Goal: Task Accomplishment & Management: Use online tool/utility

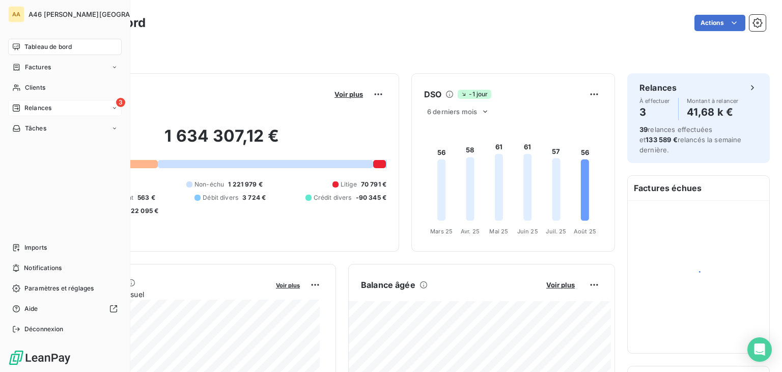
click at [39, 110] on span "Relances" at bounding box center [37, 107] width 27 height 9
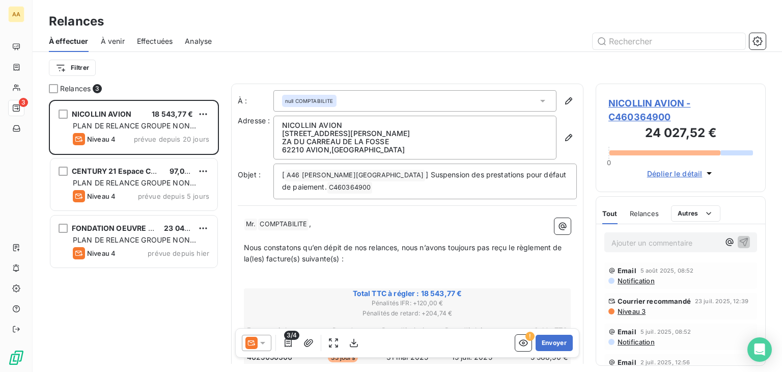
scroll to position [264, 162]
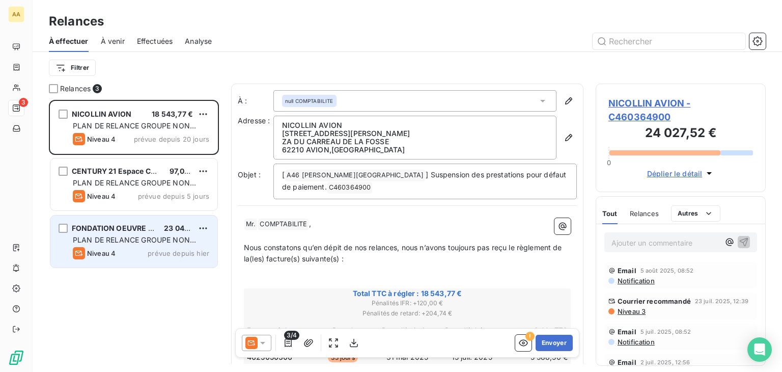
click at [130, 240] on span "PLAN DE RELANCE GROUPE NON AUTOMATIQUE" at bounding box center [134, 244] width 123 height 19
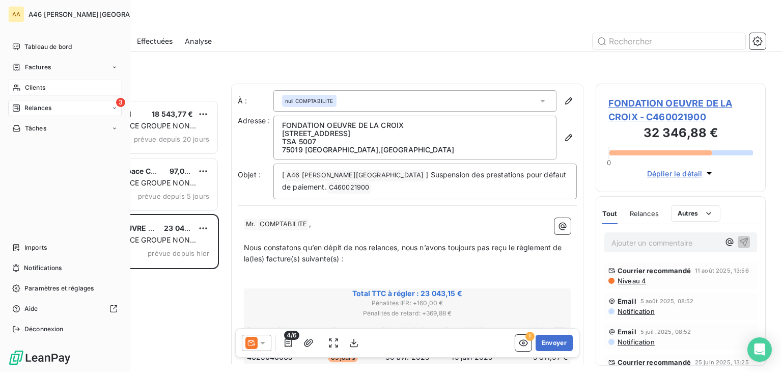
click at [37, 86] on span "Clients" at bounding box center [35, 87] width 20 height 9
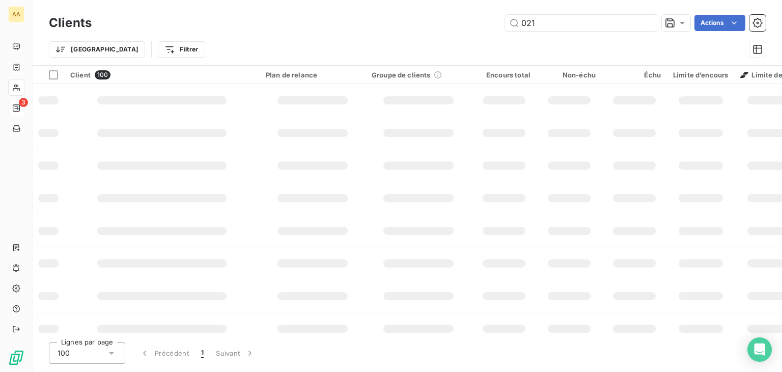
type input "0219"
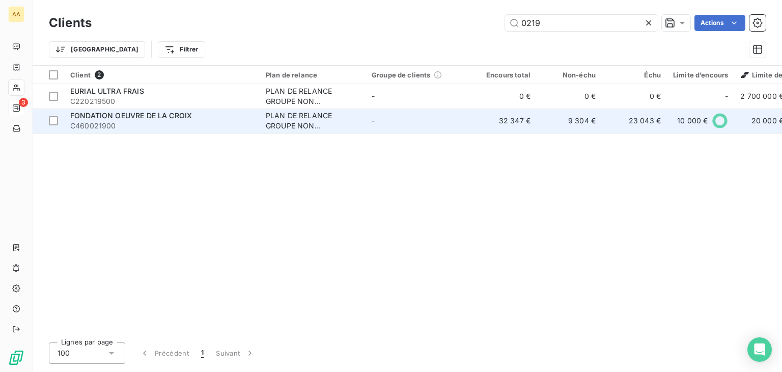
click at [118, 124] on span "C460021900" at bounding box center [161, 126] width 183 height 10
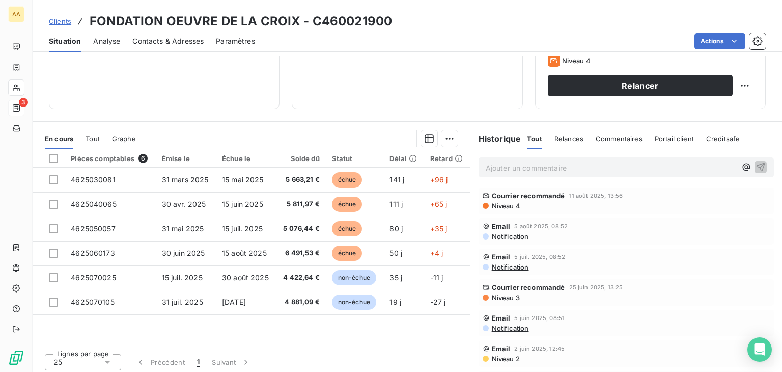
scroll to position [161, 0]
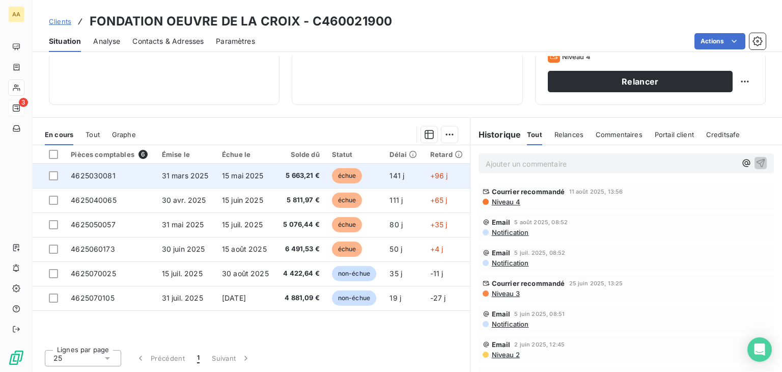
click at [96, 179] on span "4625030081" at bounding box center [93, 175] width 45 height 9
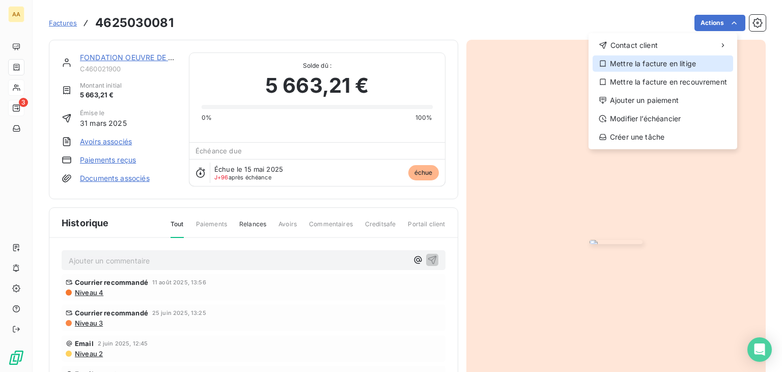
click at [671, 68] on div "Mettre la facture en litige" at bounding box center [663, 64] width 141 height 16
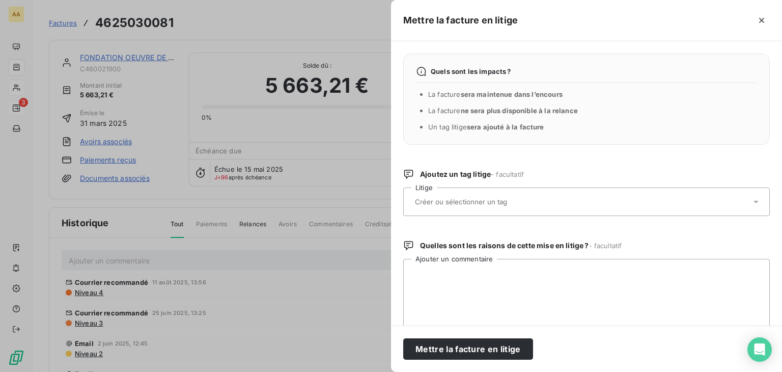
click at [530, 196] on div at bounding box center [581, 201] width 339 height 21
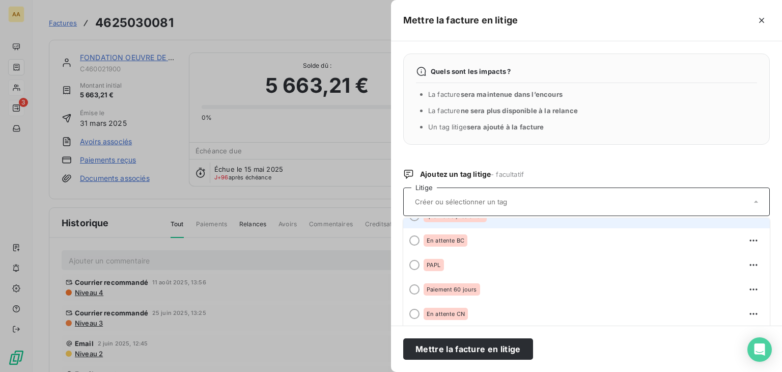
scroll to position [151, 0]
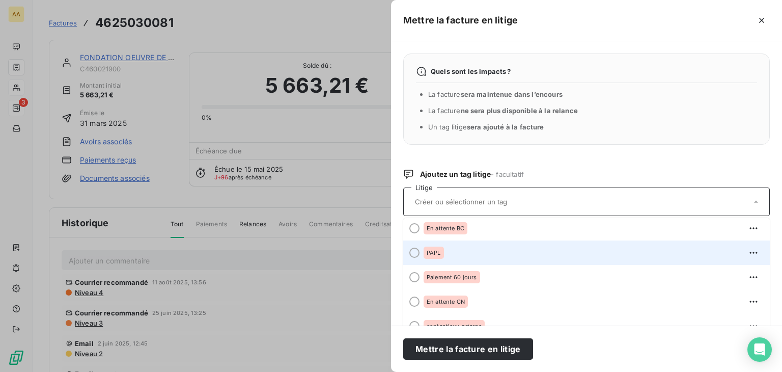
click at [432, 254] on span "PAPL" at bounding box center [434, 253] width 14 height 6
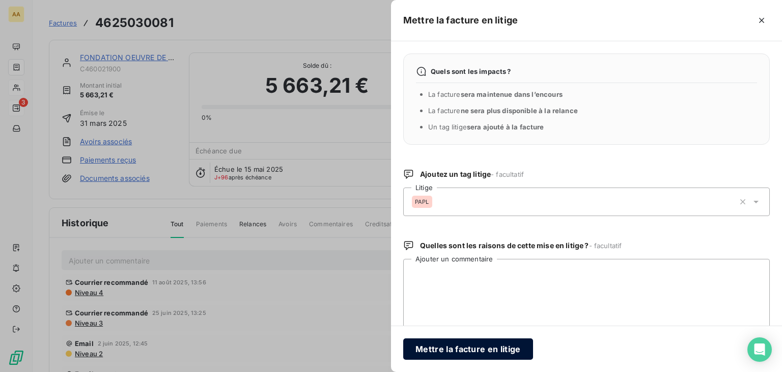
click at [494, 349] on button "Mettre la facture en litige" at bounding box center [468, 348] width 130 height 21
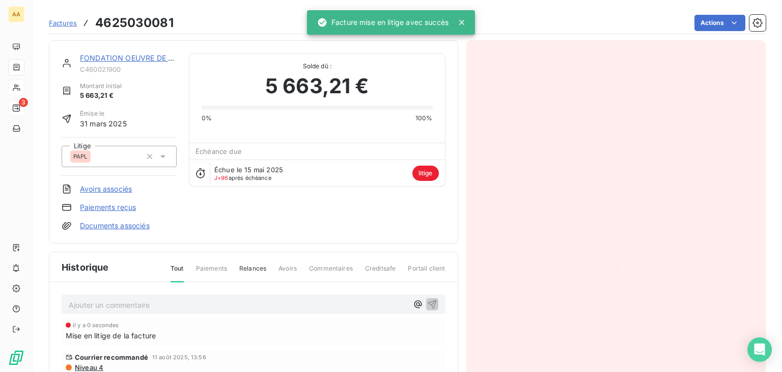
scroll to position [1, 0]
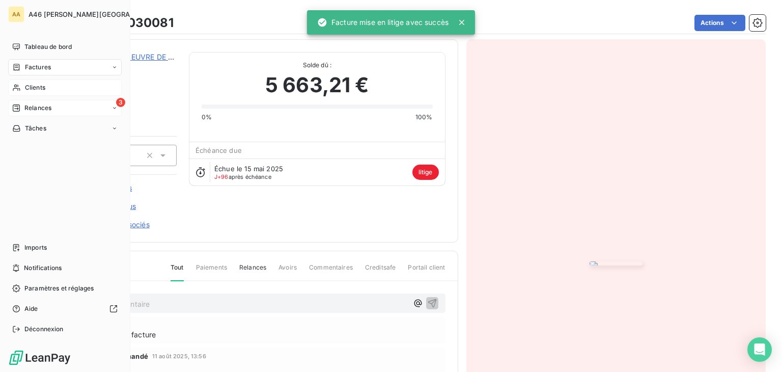
click at [36, 88] on span "Clients" at bounding box center [35, 87] width 20 height 9
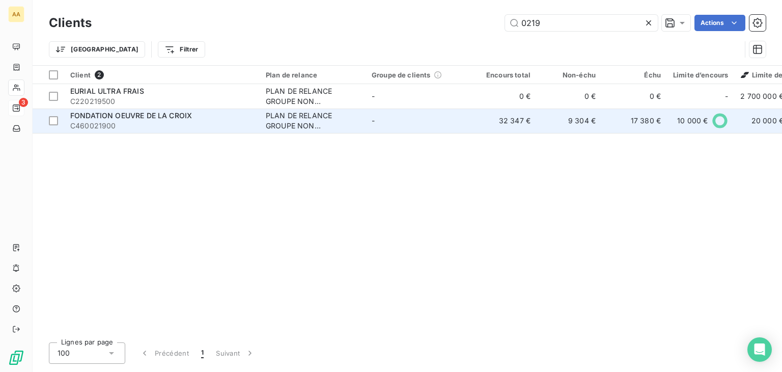
click at [148, 117] on span "FONDATION OEUVRE DE LA CROIX" at bounding box center [131, 115] width 122 height 9
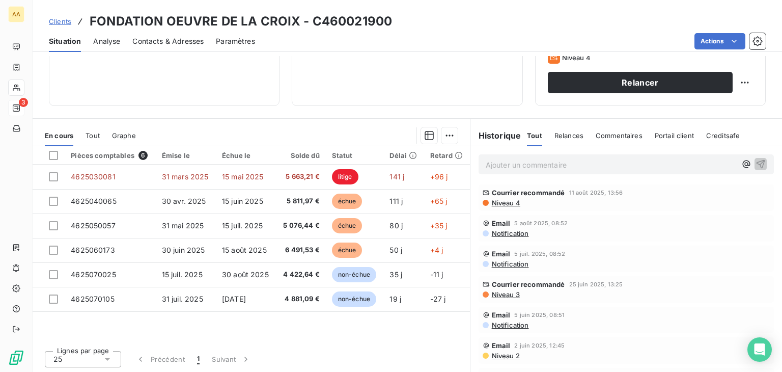
scroll to position [161, 0]
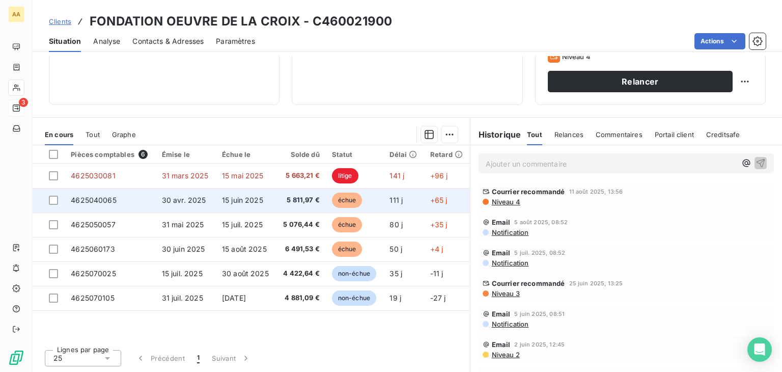
click at [183, 198] on span "30 avr. 2025" at bounding box center [184, 200] width 44 height 9
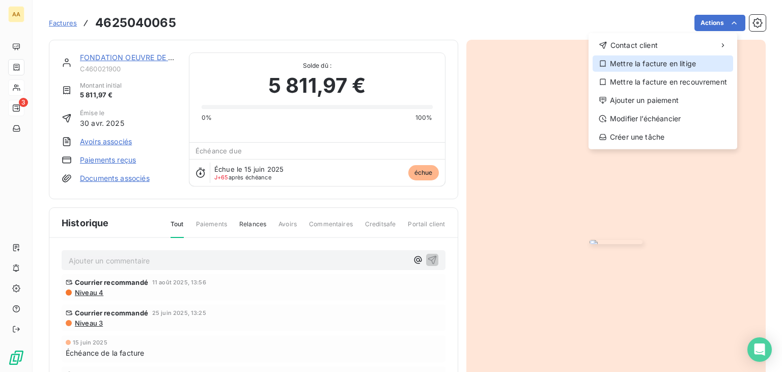
click at [654, 62] on div "Mettre la facture en litige" at bounding box center [663, 64] width 141 height 16
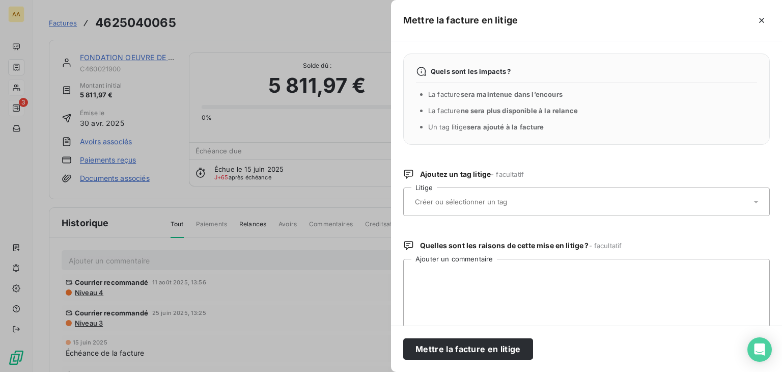
click at [501, 206] on div at bounding box center [581, 201] width 339 height 21
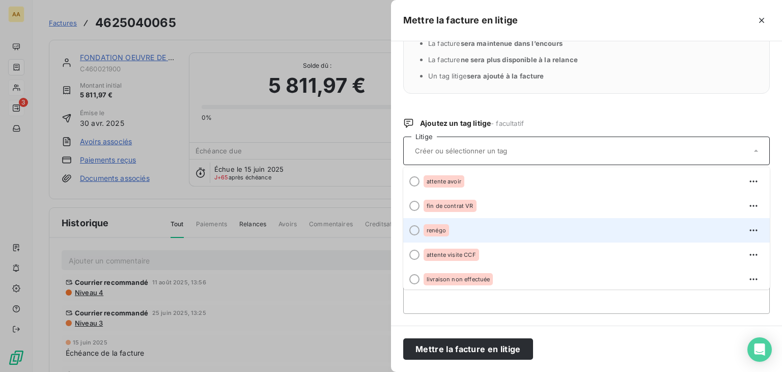
scroll to position [102, 0]
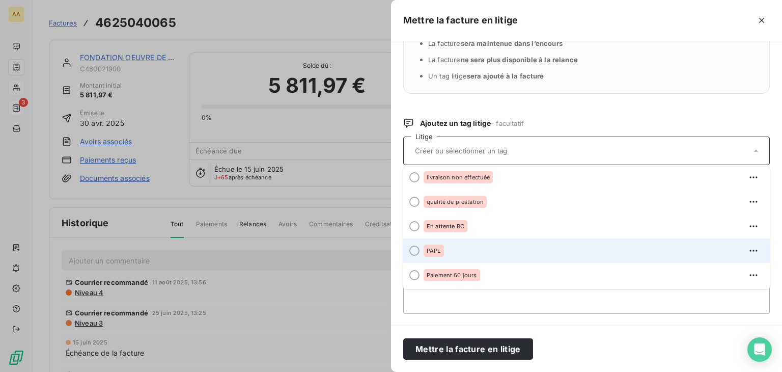
click at [437, 246] on div "PAPL" at bounding box center [434, 251] width 20 height 12
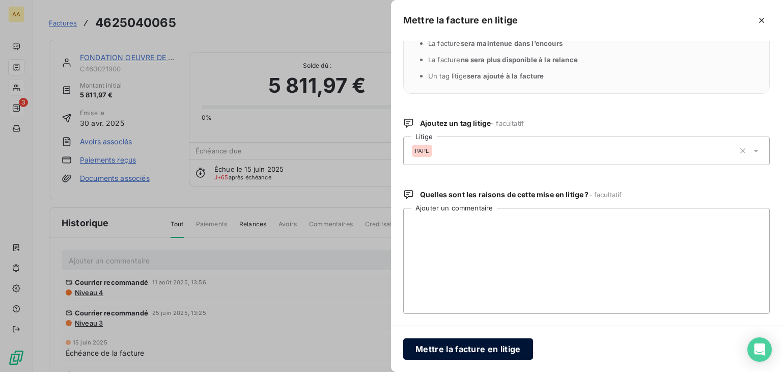
click at [497, 349] on button "Mettre la facture en litige" at bounding box center [468, 348] width 130 height 21
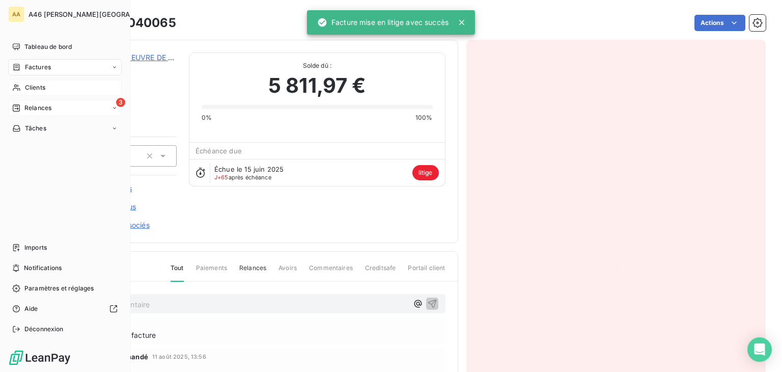
click at [41, 78] on nav "Tableau de bord Factures Clients 3 Relances Tâches" at bounding box center [65, 88] width 114 height 98
click at [40, 90] on span "Clients" at bounding box center [35, 87] width 20 height 9
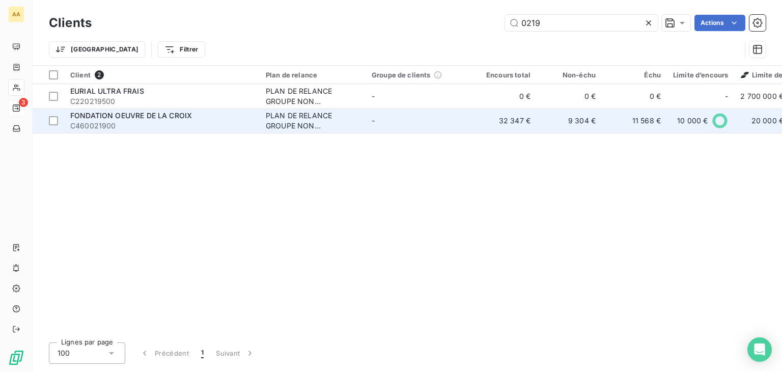
click at [212, 119] on div "FONDATION OEUVRE DE LA CROIX" at bounding box center [161, 116] width 183 height 10
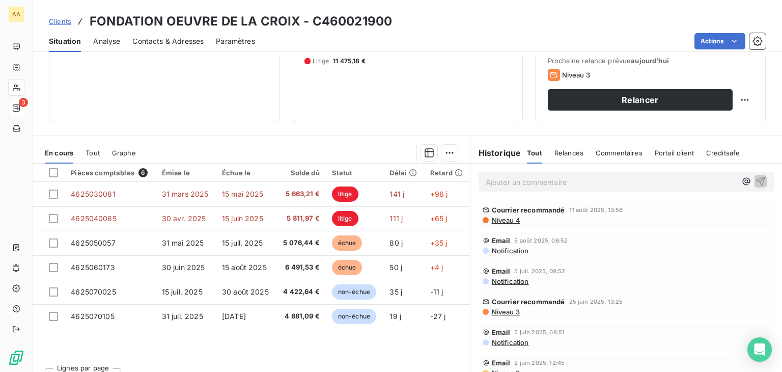
scroll to position [161, 0]
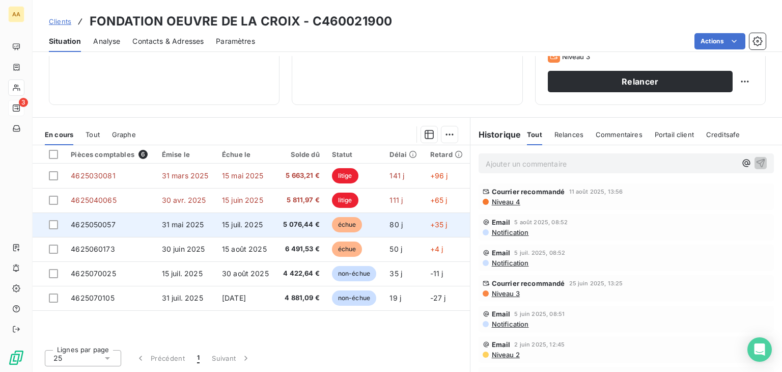
click at [294, 224] on span "5 076,44 €" at bounding box center [301, 225] width 38 height 10
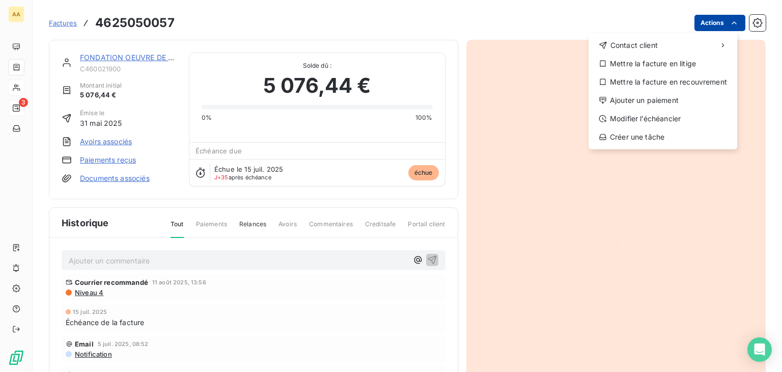
click at [721, 20] on html "AA 3 Factures 4625050057 Actions Contact client Mettre la facture en litige Met…" at bounding box center [391, 186] width 782 height 372
click at [668, 65] on div "Mettre la facture en litige" at bounding box center [663, 64] width 141 height 16
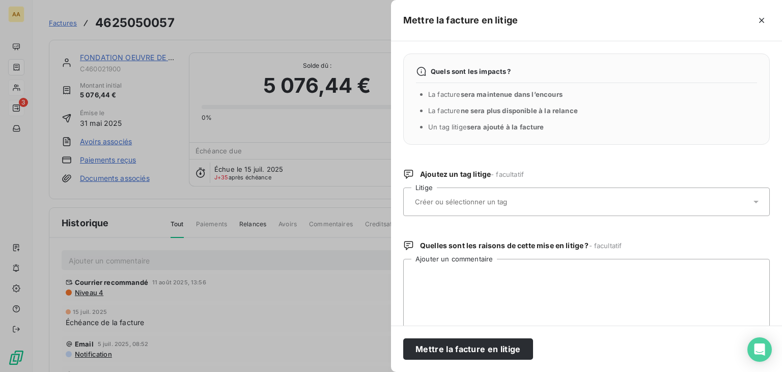
click at [526, 201] on input "text" at bounding box center [488, 201] width 148 height 9
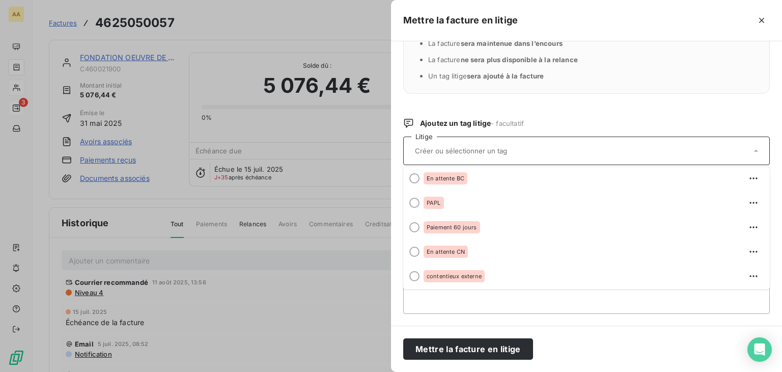
scroll to position [151, 0]
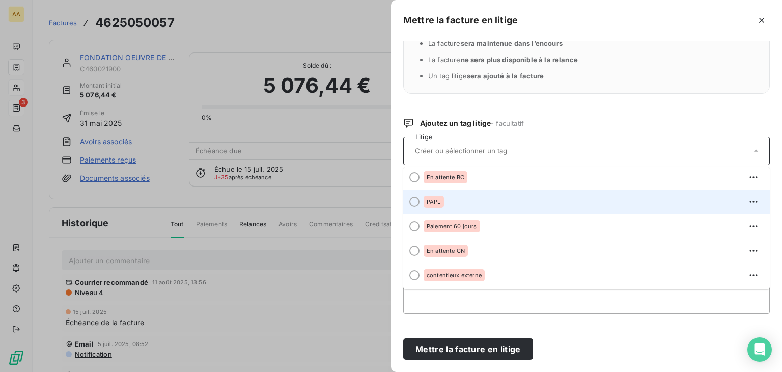
click at [437, 202] on span "PAPL" at bounding box center [434, 202] width 14 height 6
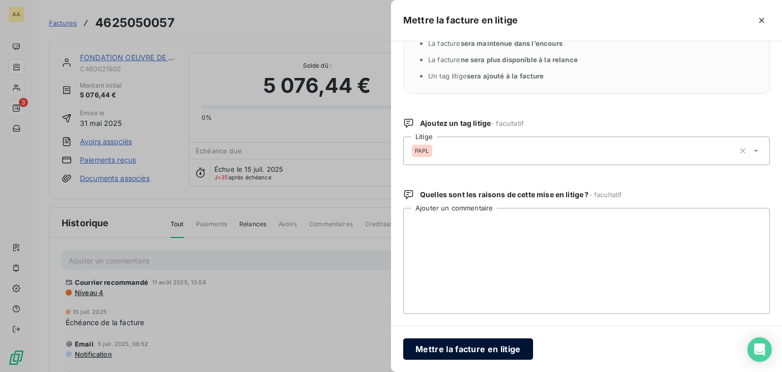
click at [452, 348] on button "Mettre la facture en litige" at bounding box center [468, 348] width 130 height 21
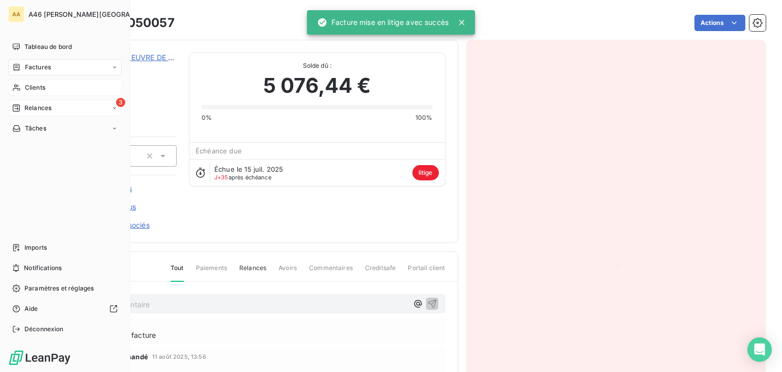
click at [55, 85] on div "Clients" at bounding box center [65, 87] width 114 height 16
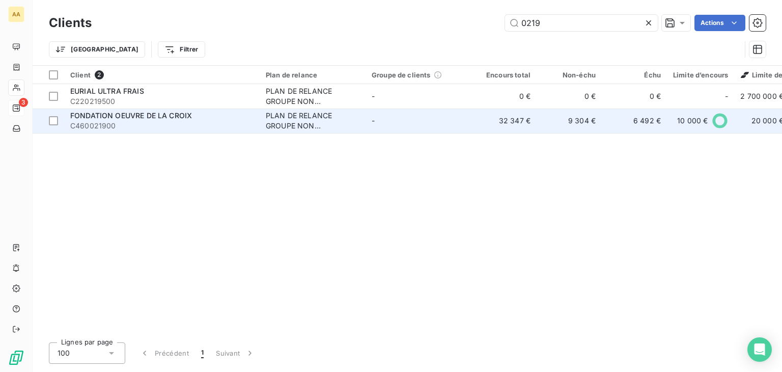
click at [179, 123] on span "C460021900" at bounding box center [161, 126] width 183 height 10
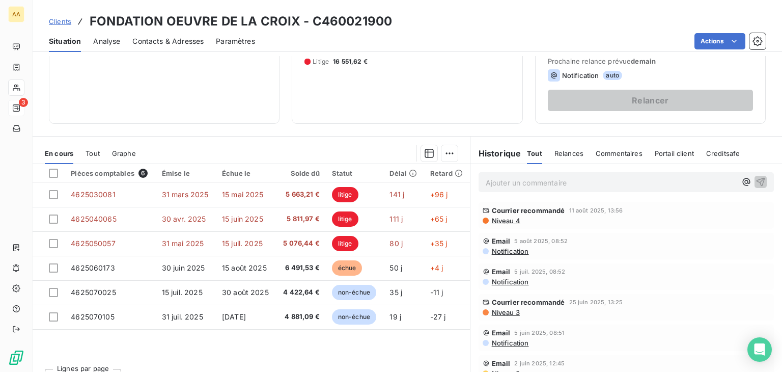
scroll to position [153, 0]
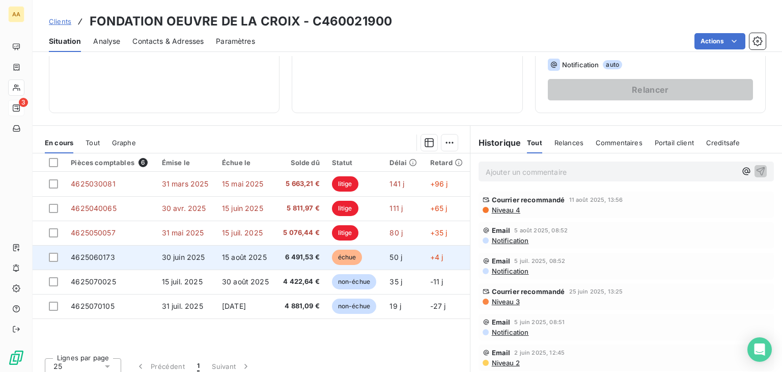
click at [216, 257] on td "15 août 2025" at bounding box center [246, 257] width 60 height 24
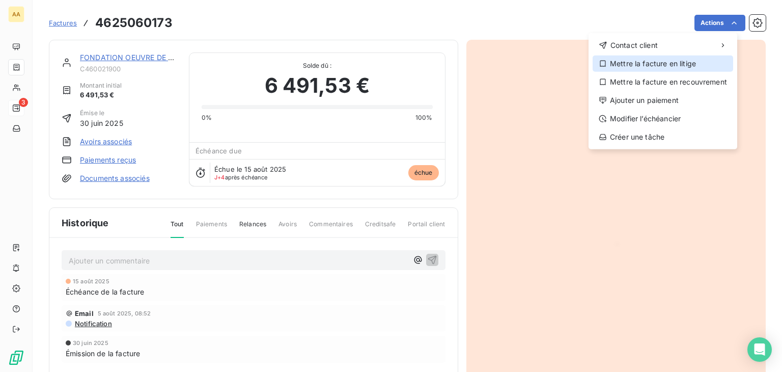
click at [678, 67] on div "Mettre la facture en litige" at bounding box center [663, 64] width 141 height 16
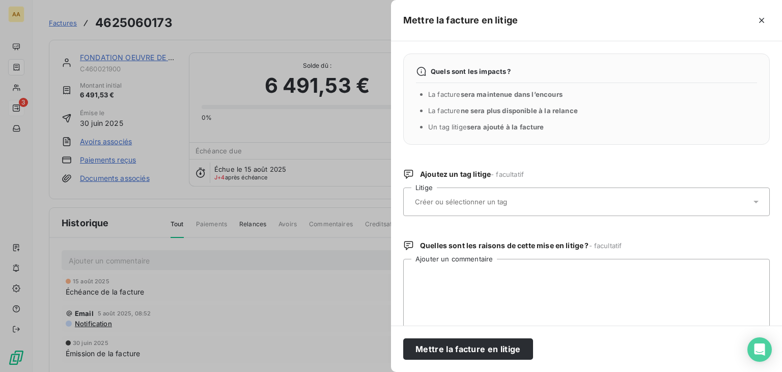
click at [491, 195] on div at bounding box center [581, 201] width 339 height 21
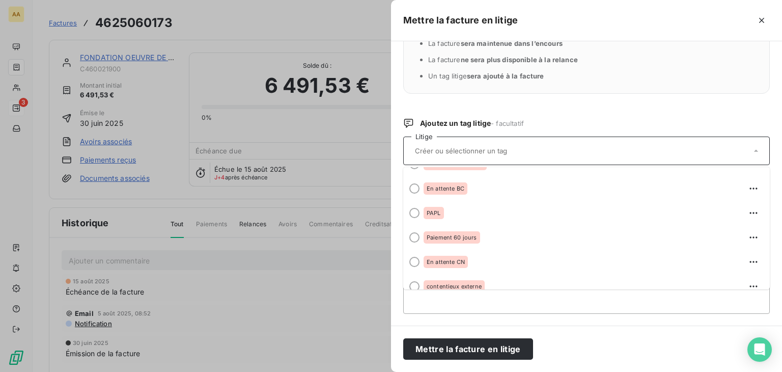
scroll to position [151, 0]
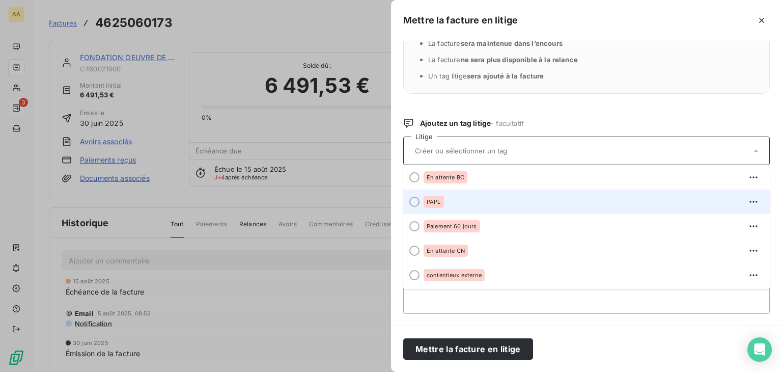
click at [437, 200] on span "PAPL" at bounding box center [434, 202] width 14 height 6
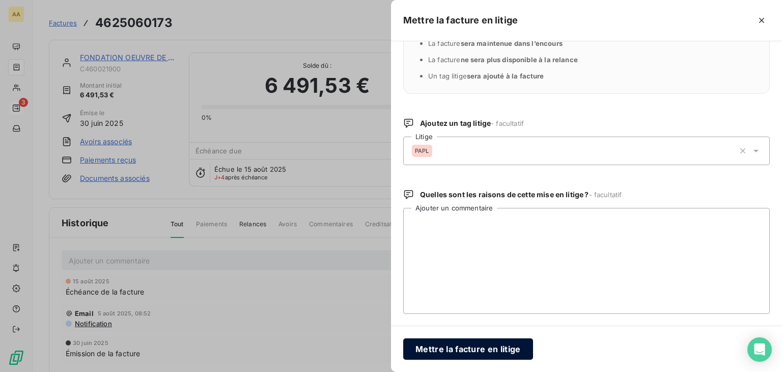
click at [468, 349] on button "Mettre la facture en litige" at bounding box center [468, 348] width 130 height 21
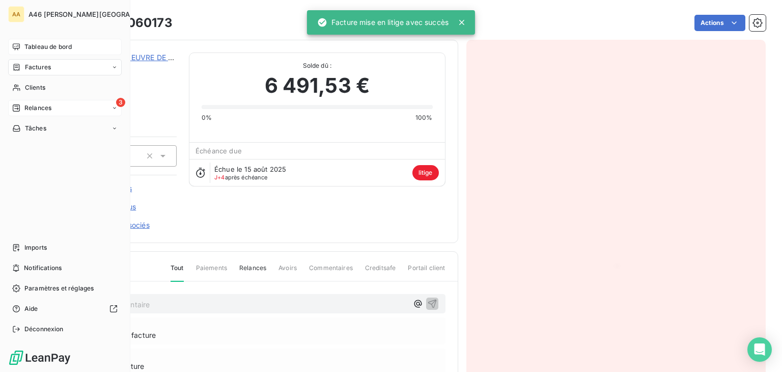
click at [35, 45] on span "Tableau de bord" at bounding box center [47, 46] width 47 height 9
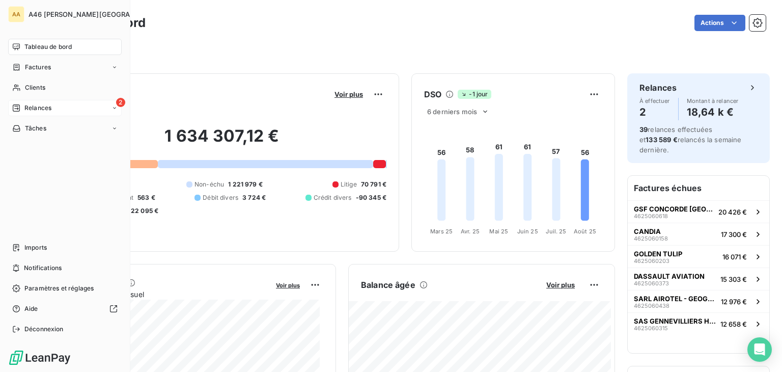
click at [40, 107] on span "Relances" at bounding box center [37, 107] width 27 height 9
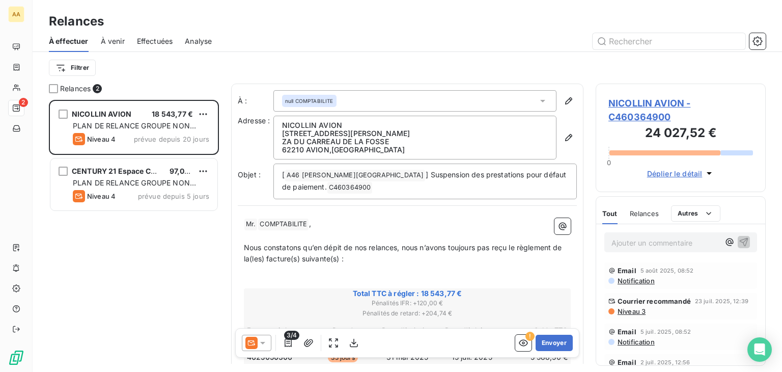
scroll to position [264, 162]
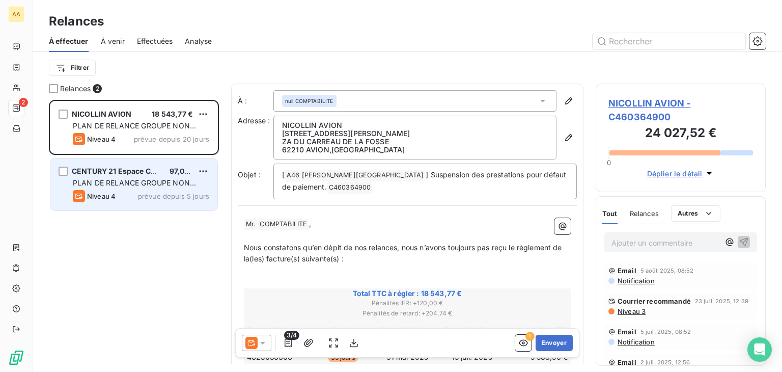
click at [155, 184] on span "PLAN DE RELANCE GROUPE NON AUTOMATIQUE" at bounding box center [134, 187] width 123 height 19
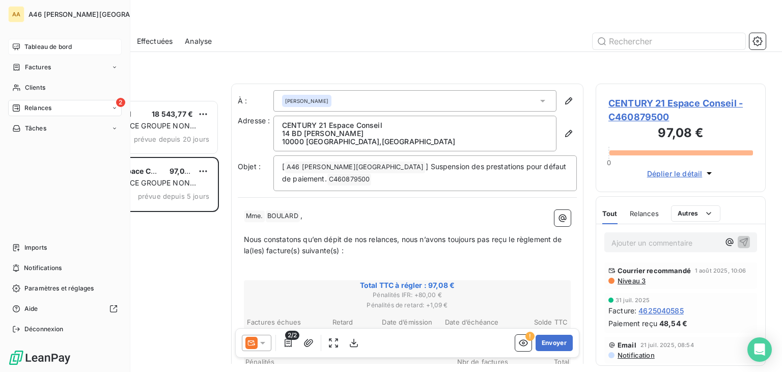
click at [38, 47] on span "Tableau de bord" at bounding box center [47, 46] width 47 height 9
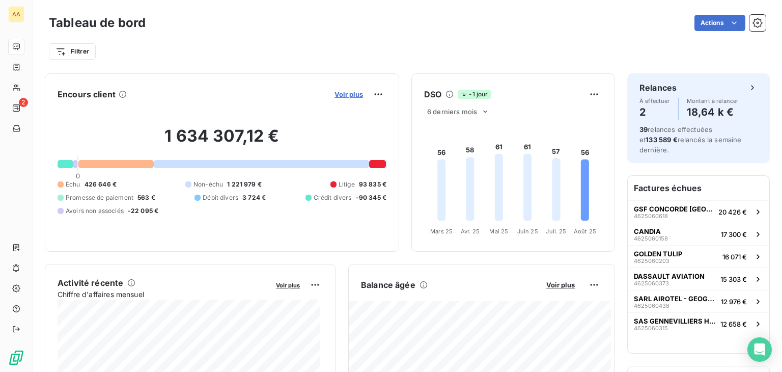
click at [346, 94] on span "Voir plus" at bounding box center [349, 94] width 29 height 8
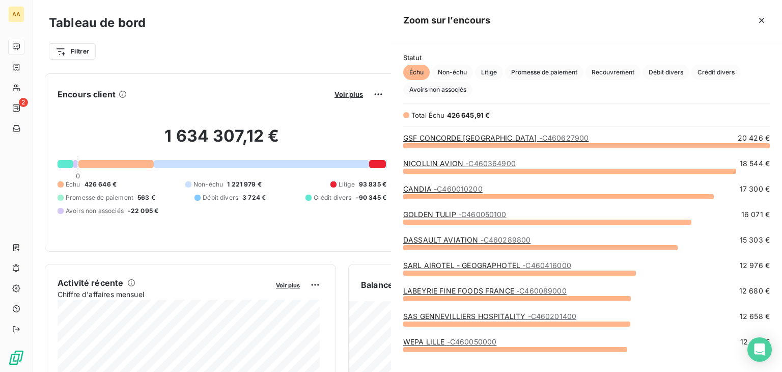
scroll to position [219, 383]
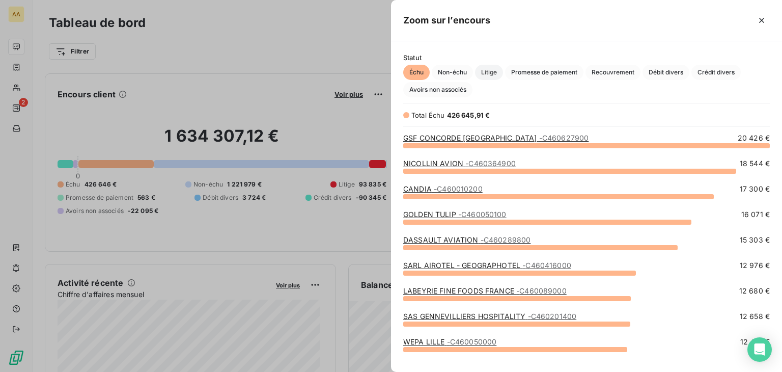
click at [496, 72] on span "Litige" at bounding box center [489, 72] width 28 height 15
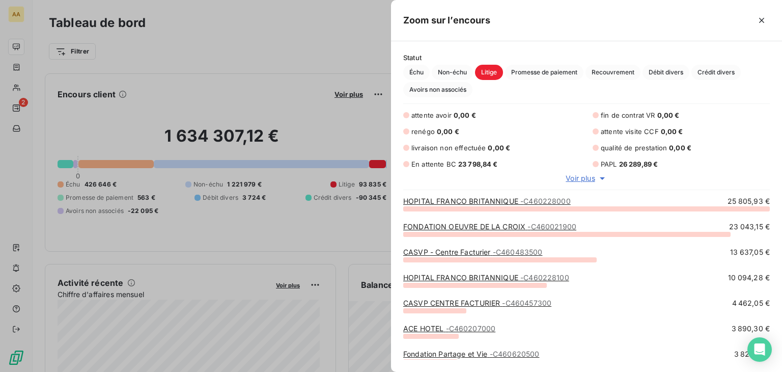
scroll to position [156, 383]
click at [579, 175] on span "Voir plus" at bounding box center [580, 178] width 29 height 10
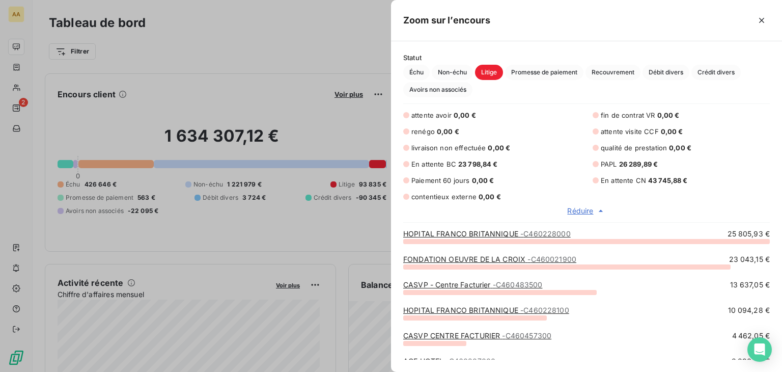
drag, startPoint x: 762, startPoint y: 19, endPoint x: 756, endPoint y: 23, distance: 7.3
click at [762, 19] on icon "button" at bounding box center [762, 20] width 10 height 10
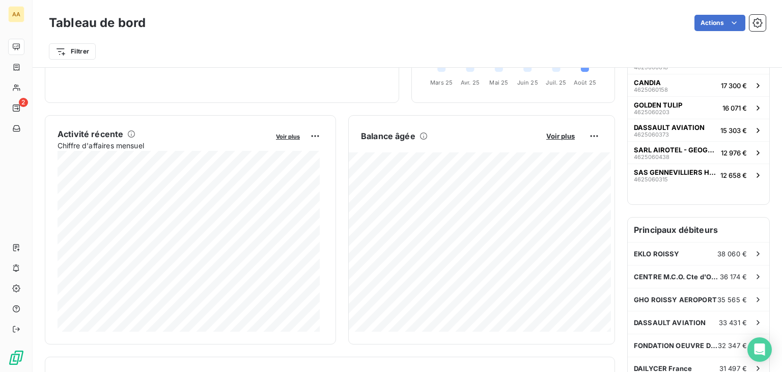
scroll to position [153, 0]
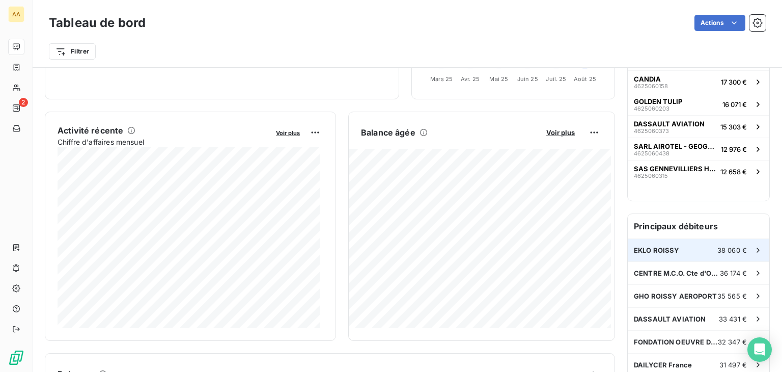
click at [672, 239] on div "EKLO ROISSY 38 060 €" at bounding box center [699, 250] width 142 height 22
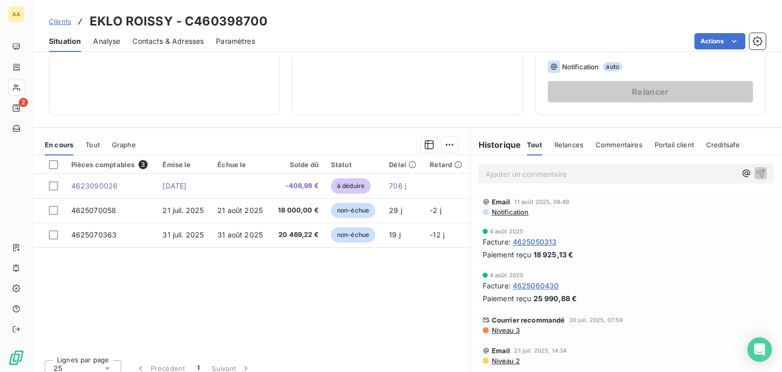
scroll to position [153, 0]
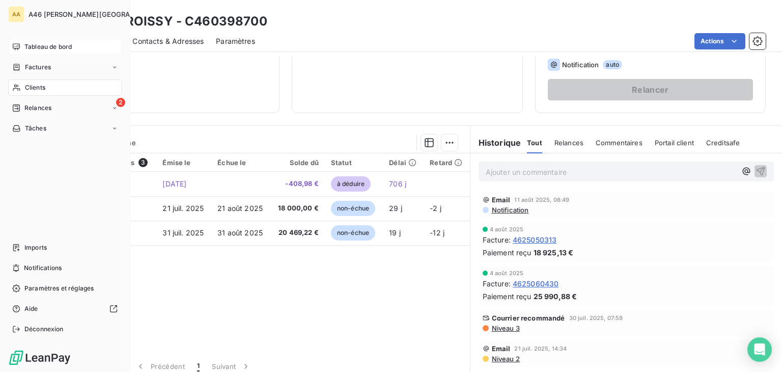
click at [44, 43] on span "Tableau de bord" at bounding box center [47, 46] width 47 height 9
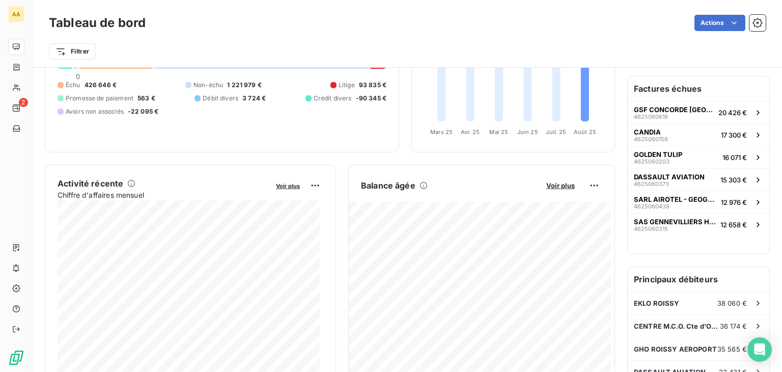
scroll to position [102, 0]
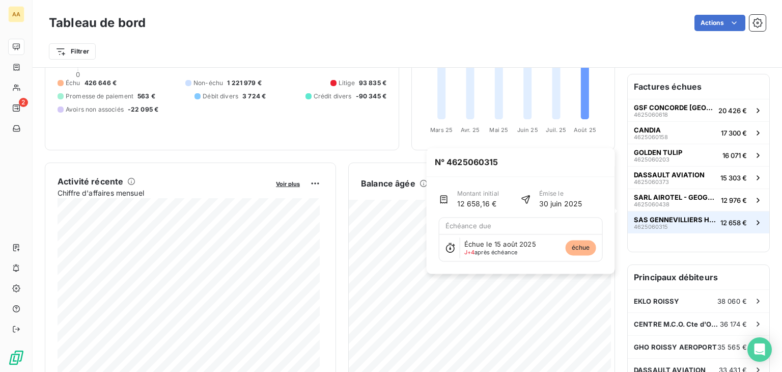
click at [674, 215] on div "SAS GENNEVILLIERS HOSPITALITY 4625060315" at bounding box center [675, 222] width 83 height 14
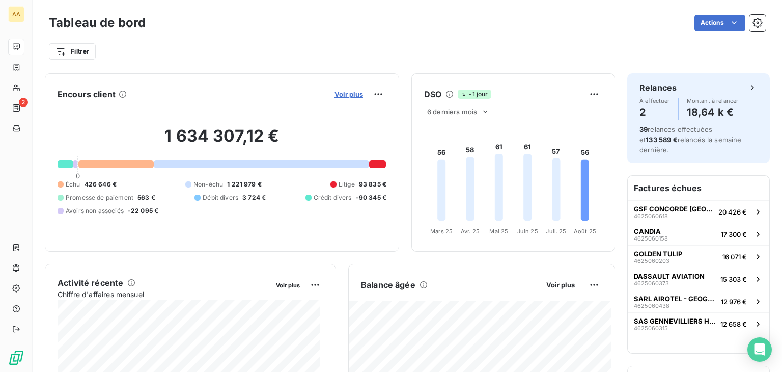
click at [347, 94] on span "Voir plus" at bounding box center [349, 94] width 29 height 8
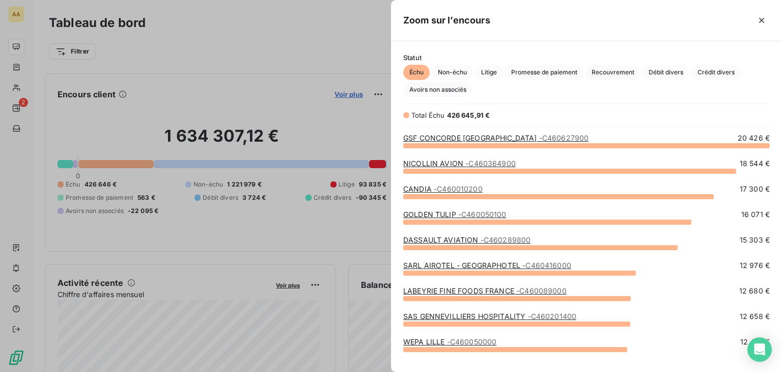
scroll to position [219, 383]
click at [727, 73] on span "Crédit divers" at bounding box center [716, 72] width 49 height 15
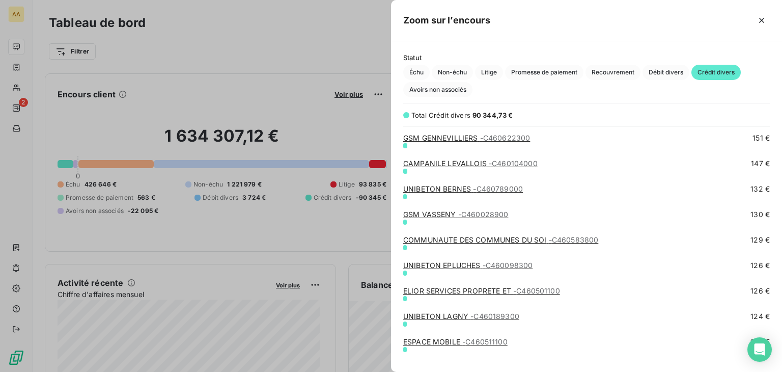
scroll to position [917, 0]
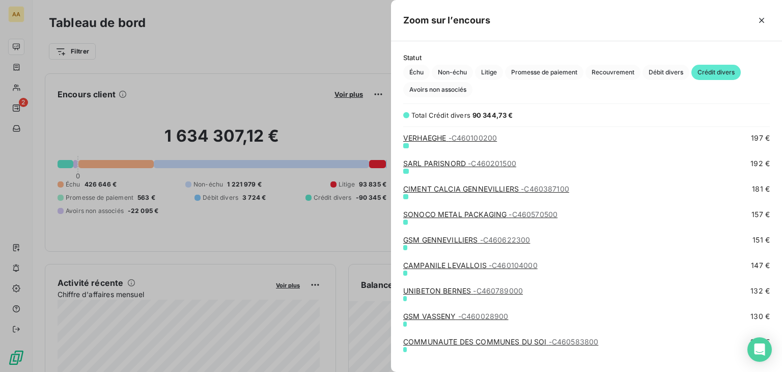
click at [509, 239] on span "- C460622300" at bounding box center [505, 239] width 50 height 9
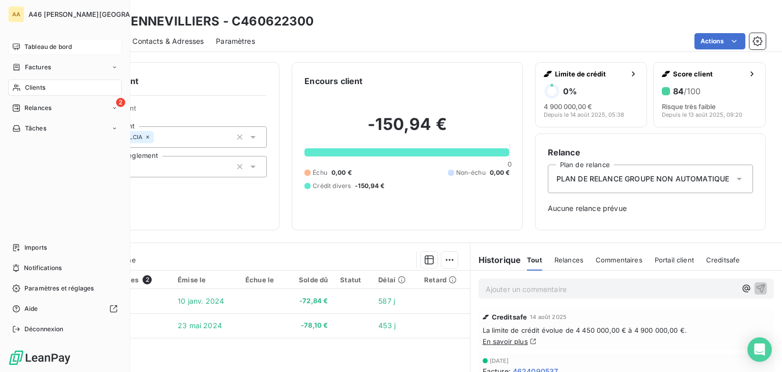
click at [63, 45] on span "Tableau de bord" at bounding box center [47, 46] width 47 height 9
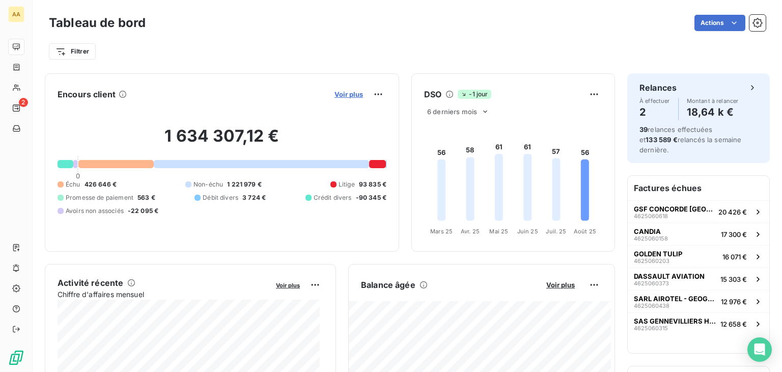
click at [335, 93] on span "Voir plus" at bounding box center [349, 94] width 29 height 8
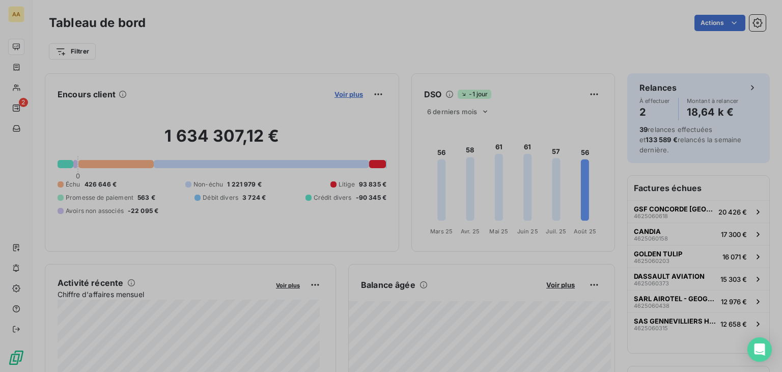
scroll to position [8, 8]
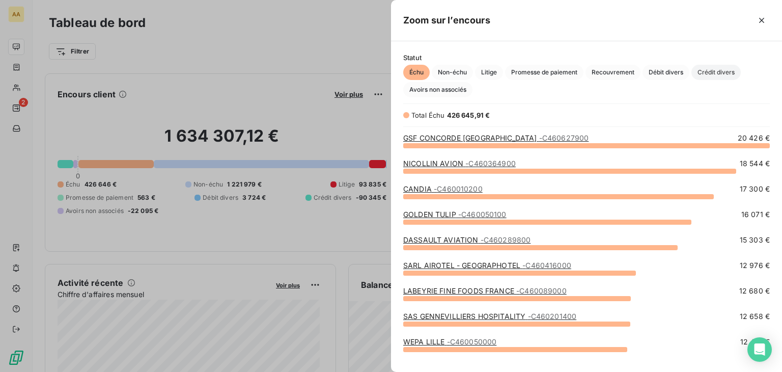
click at [714, 76] on span "Crédit divers" at bounding box center [716, 72] width 49 height 15
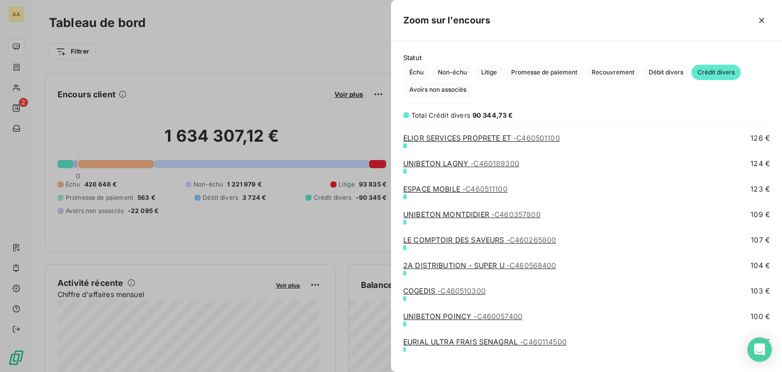
scroll to position [1223, 0]
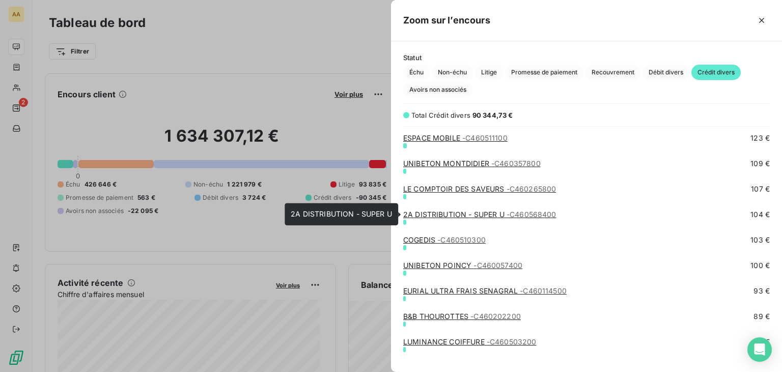
click at [527, 210] on span "- C460568400" at bounding box center [532, 214] width 50 height 9
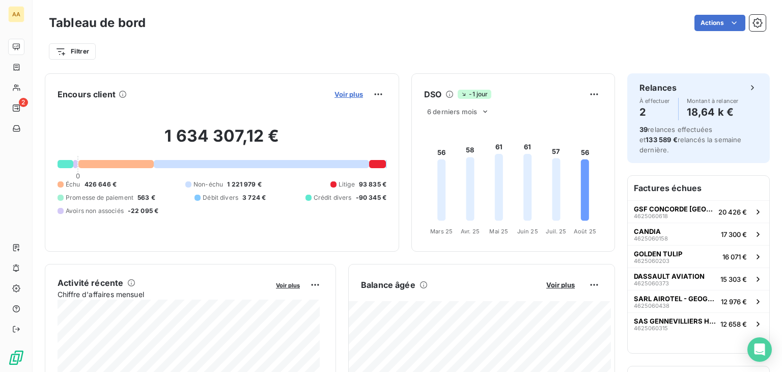
click at [346, 92] on span "Voir plus" at bounding box center [349, 94] width 29 height 8
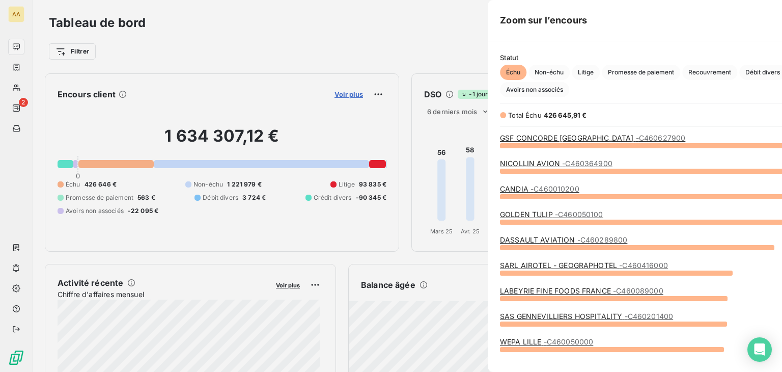
scroll to position [364, 383]
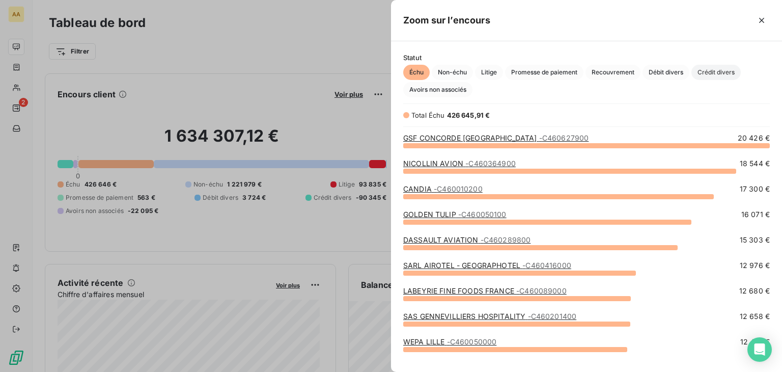
click at [725, 71] on span "Crédit divers" at bounding box center [716, 72] width 49 height 15
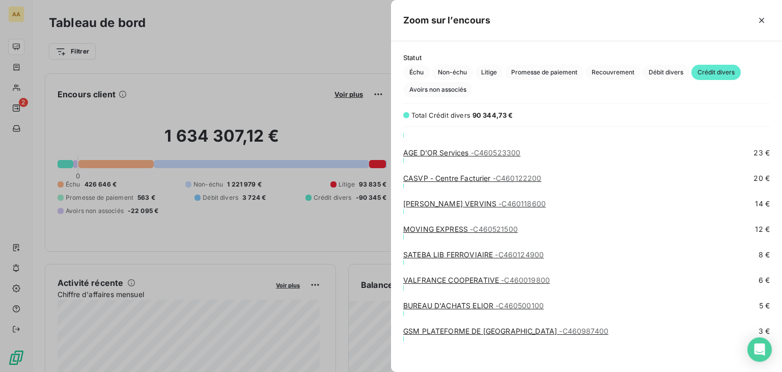
scroll to position [1747, 0]
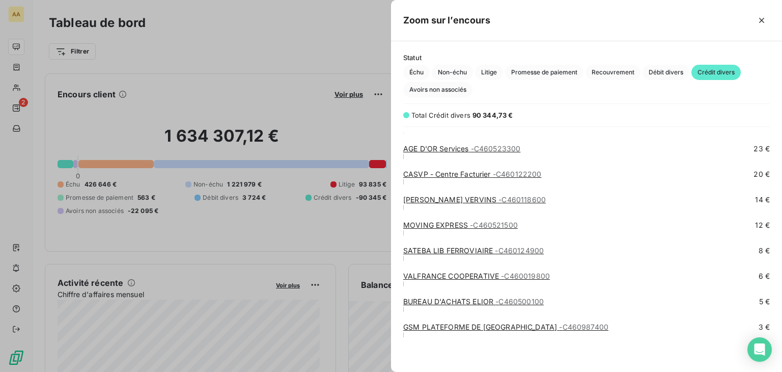
click at [500, 224] on span "- C460521500" at bounding box center [494, 225] width 48 height 9
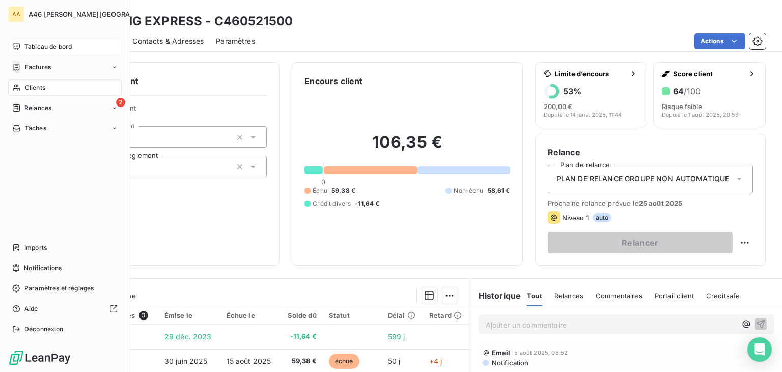
click at [40, 46] on span "Tableau de bord" at bounding box center [47, 46] width 47 height 9
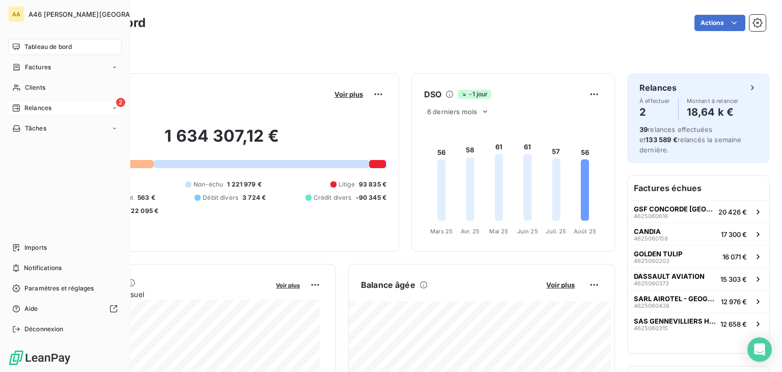
click at [30, 105] on span "Relances" at bounding box center [37, 107] width 27 height 9
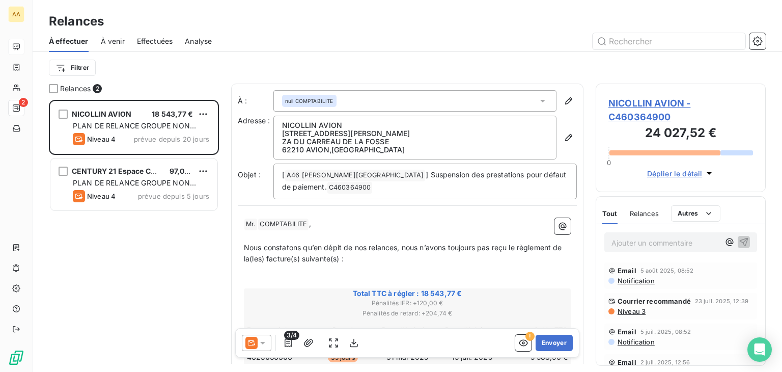
scroll to position [264, 162]
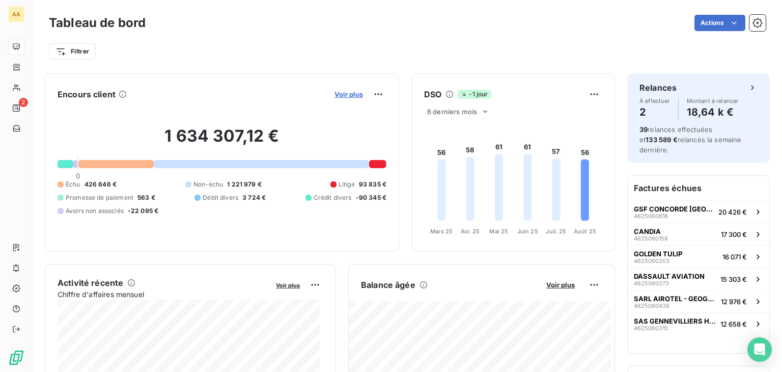
click at [343, 96] on span "Voir plus" at bounding box center [349, 94] width 29 height 8
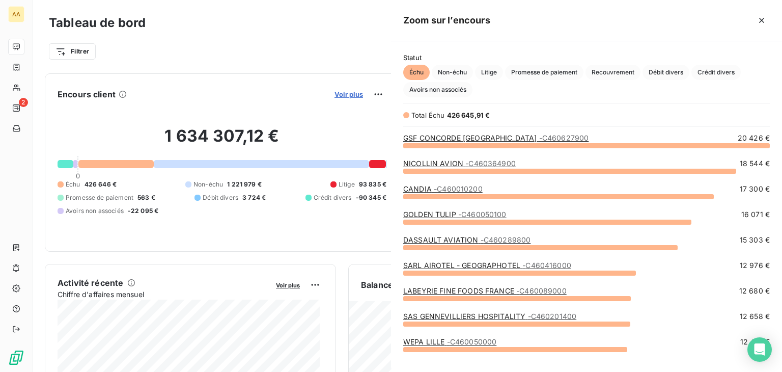
scroll to position [219, 383]
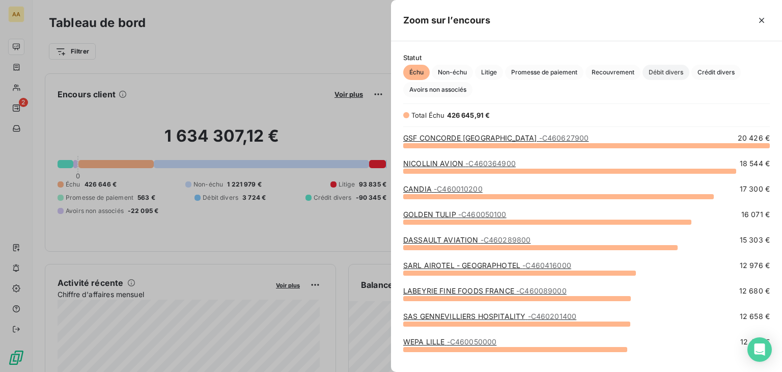
click at [674, 76] on span "Débit divers" at bounding box center [666, 72] width 47 height 15
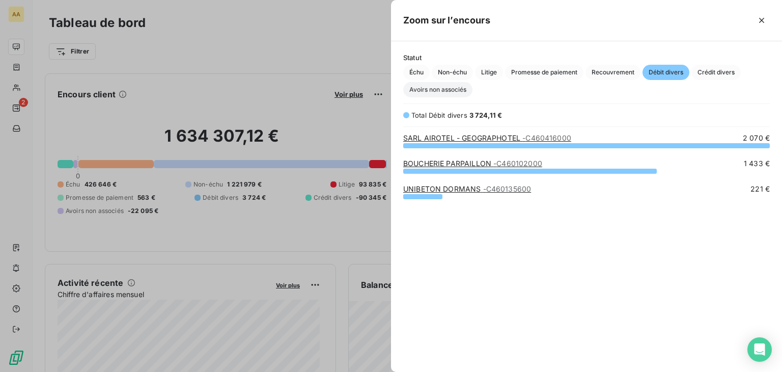
click at [441, 89] on span "Avoirs non associés" at bounding box center [437, 89] width 69 height 15
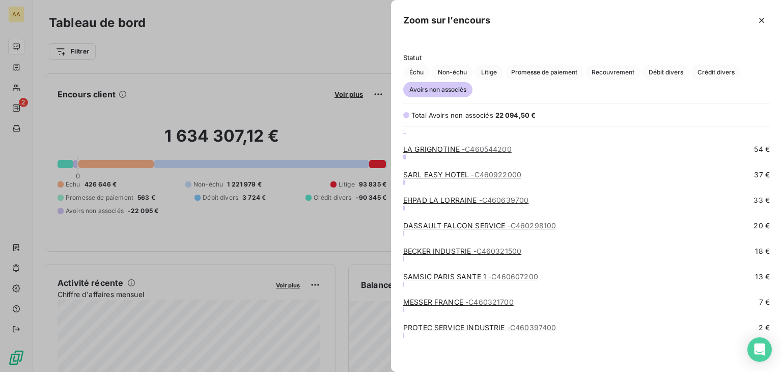
scroll to position [448, 0]
click at [756, 351] on icon "Open Intercom Messenger" at bounding box center [759, 349] width 13 height 13
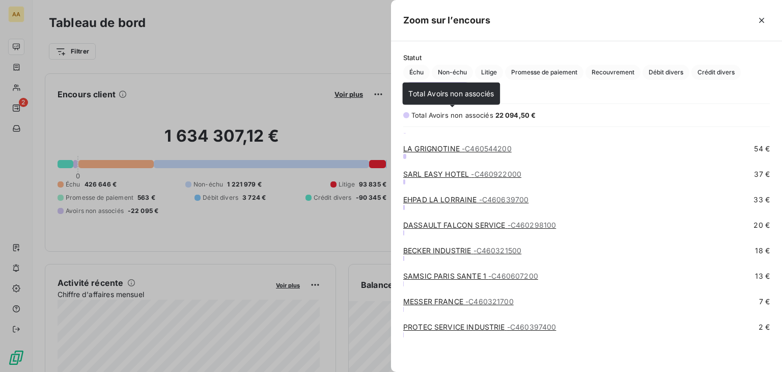
click at [456, 95] on span "Total Avoirs non associés" at bounding box center [452, 93] width 86 height 9
click at [538, 330] on span "- C460397400" at bounding box center [531, 326] width 49 height 9
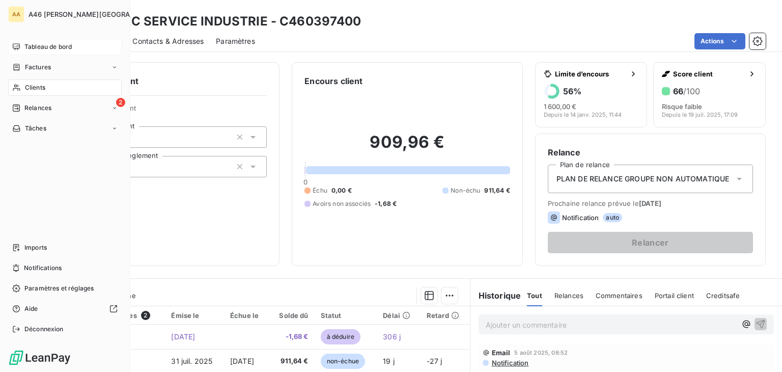
drag, startPoint x: 55, startPoint y: 46, endPoint x: 87, endPoint y: 47, distance: 32.1
click at [55, 46] on span "Tableau de bord" at bounding box center [47, 46] width 47 height 9
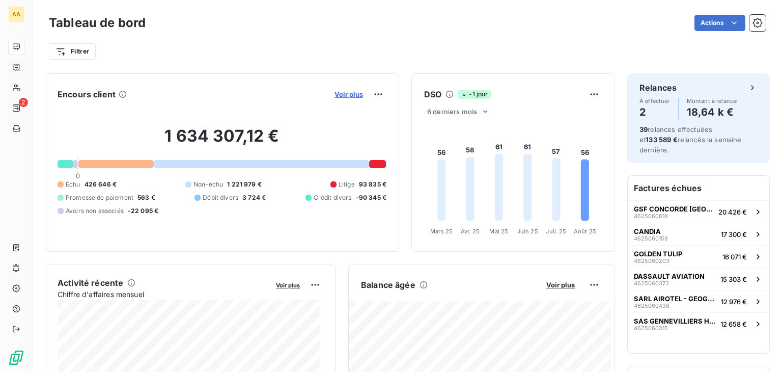
click at [340, 92] on span "Voir plus" at bounding box center [349, 94] width 29 height 8
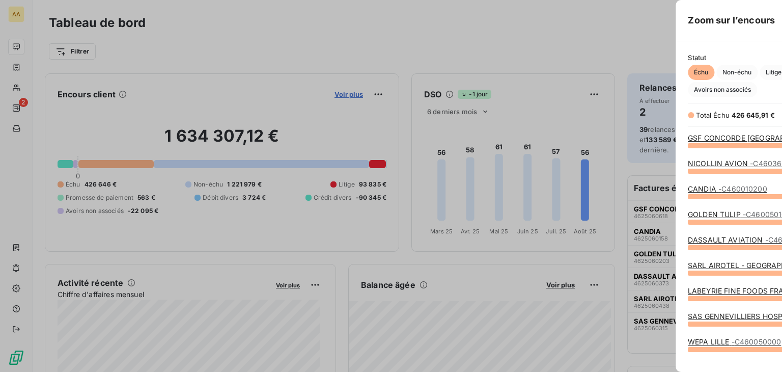
scroll to position [364, 383]
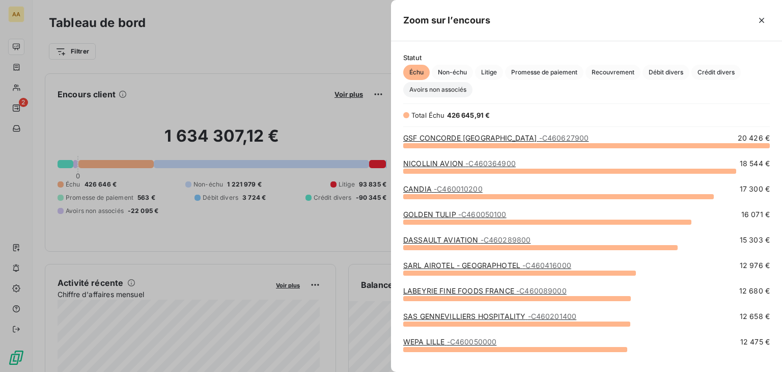
click at [458, 87] on span "Avoirs non associés" at bounding box center [437, 89] width 69 height 15
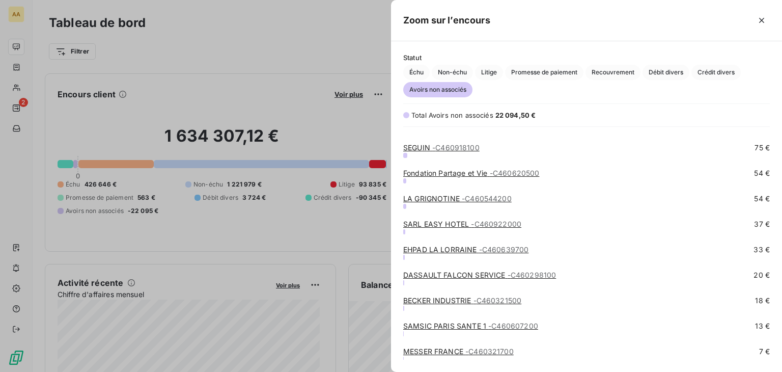
scroll to position [448, 0]
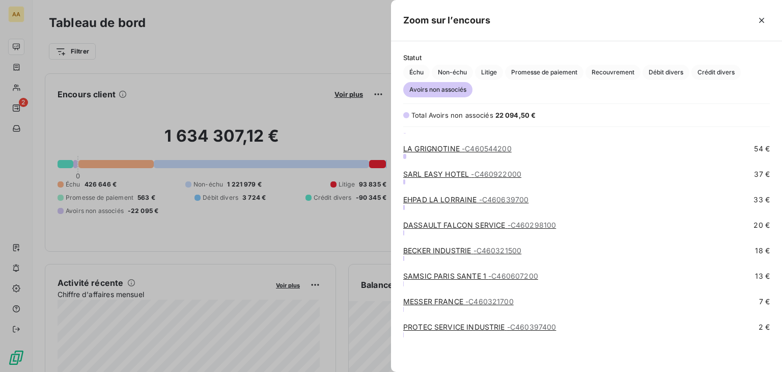
click at [504, 300] on span "- C460321700" at bounding box center [490, 301] width 48 height 9
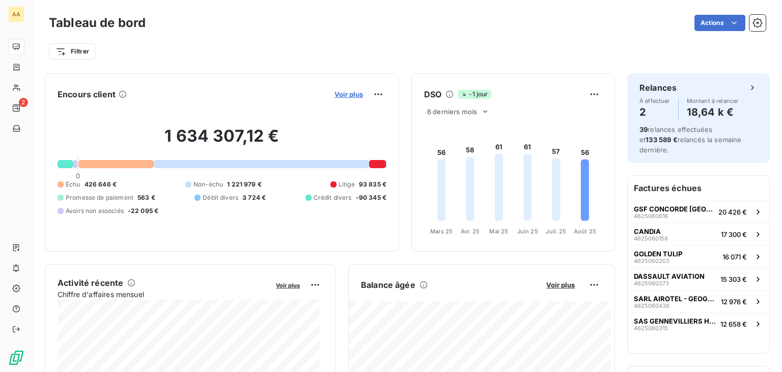
click at [339, 98] on span "Voir plus" at bounding box center [349, 94] width 29 height 8
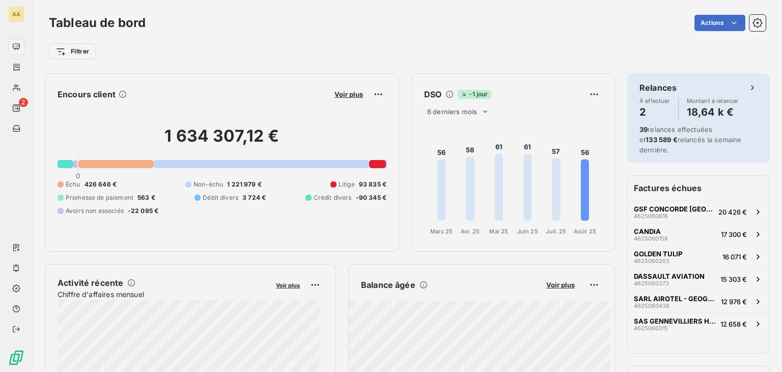
scroll to position [8, 8]
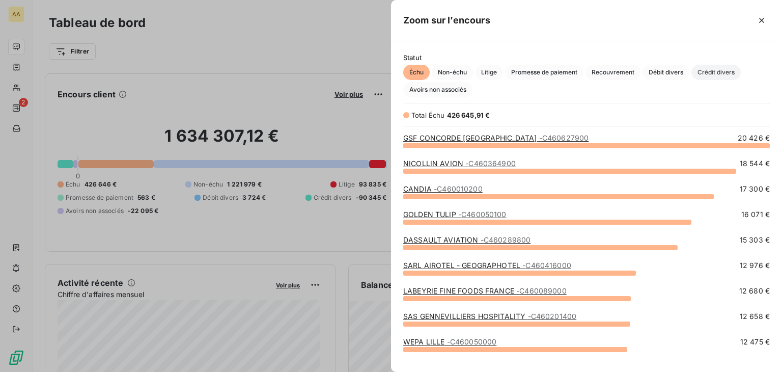
click at [717, 68] on span "Crédit divers" at bounding box center [716, 72] width 49 height 15
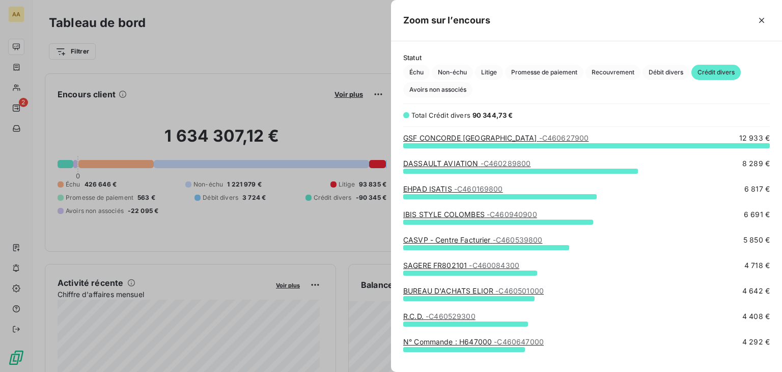
scroll to position [219, 383]
click at [673, 73] on span "Débit divers" at bounding box center [666, 72] width 47 height 15
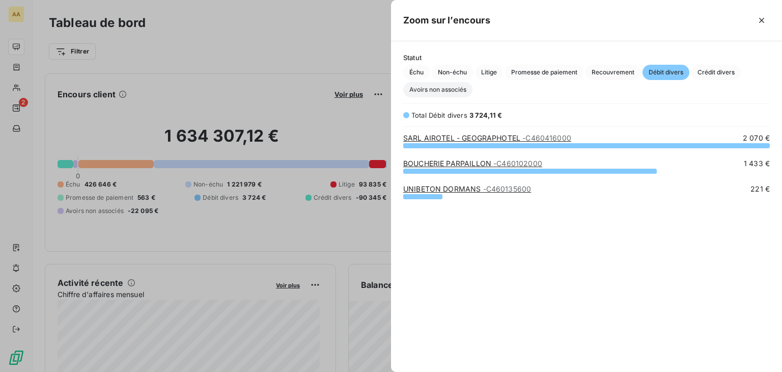
click at [442, 90] on span "Avoirs non associés" at bounding box center [437, 89] width 69 height 15
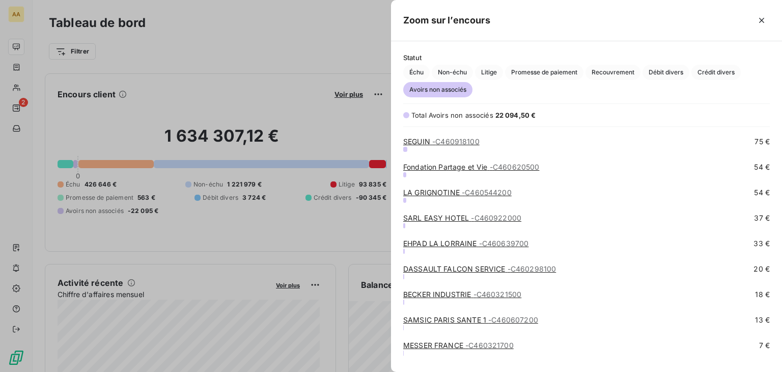
scroll to position [448, 0]
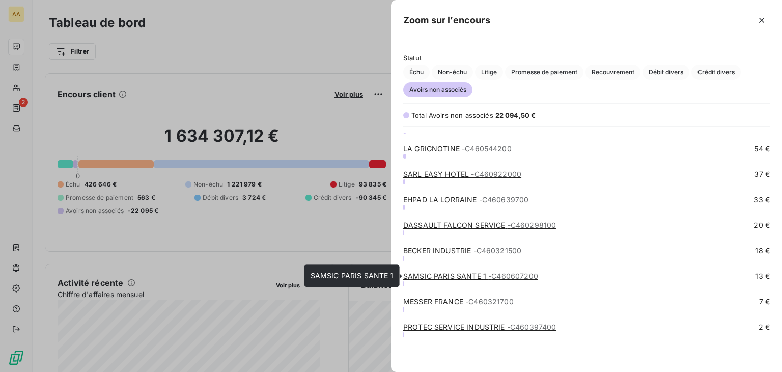
click at [501, 278] on span "- C460607200" at bounding box center [514, 276] width 50 height 9
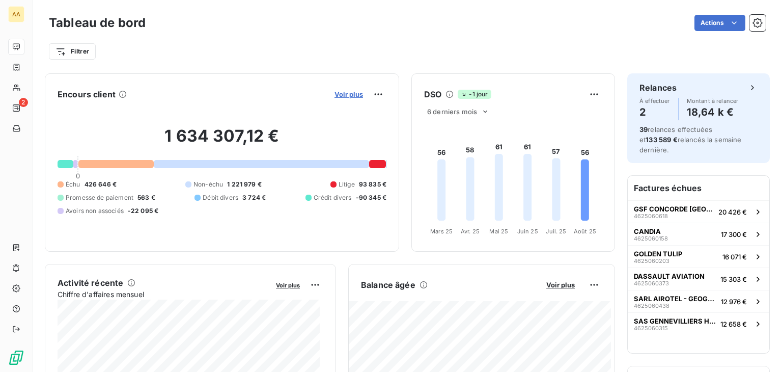
click at [344, 97] on span "Voir plus" at bounding box center [349, 94] width 29 height 8
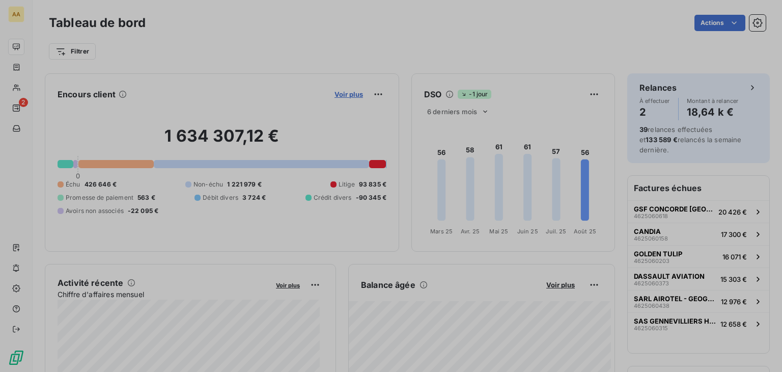
scroll to position [364, 383]
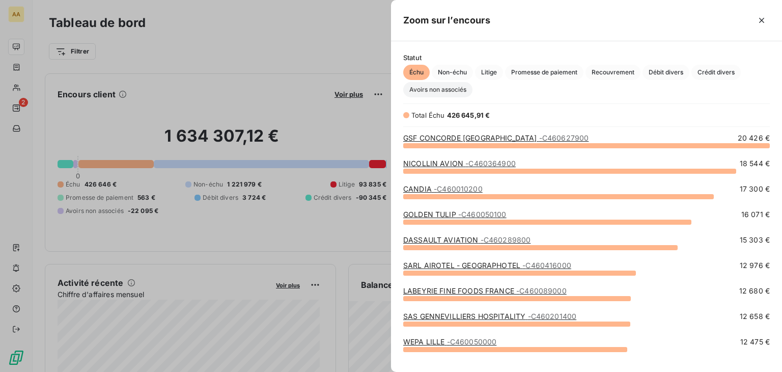
click at [456, 93] on span "Avoirs non associés" at bounding box center [437, 89] width 69 height 15
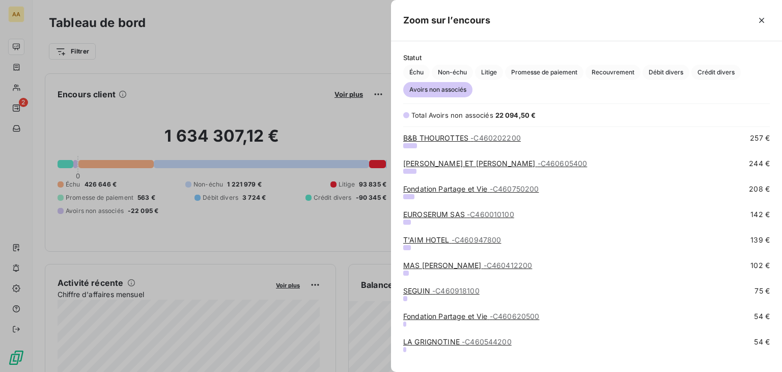
scroll to position [448, 0]
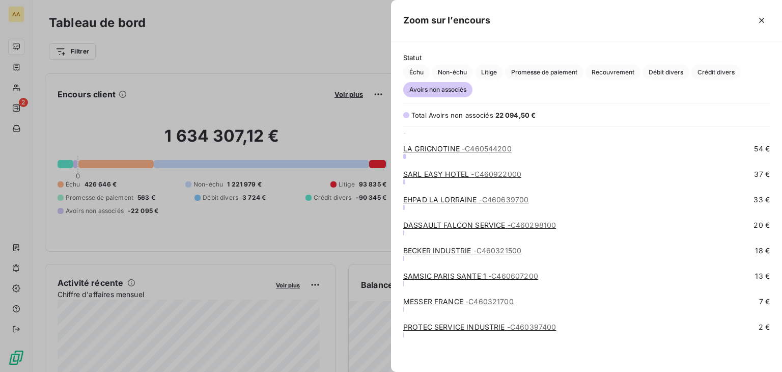
click at [540, 223] on span "- C460298100" at bounding box center [532, 225] width 49 height 9
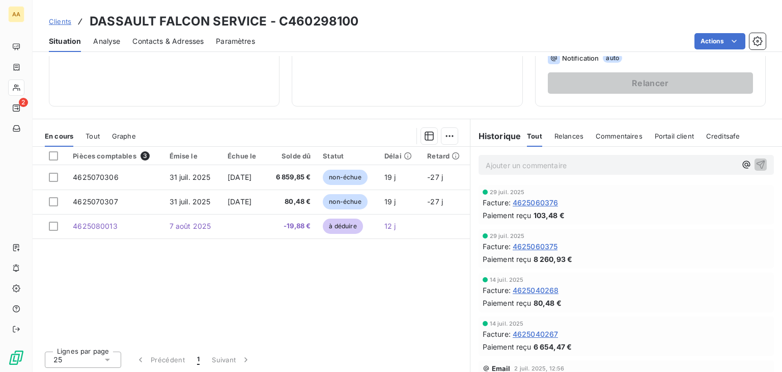
scroll to position [161, 0]
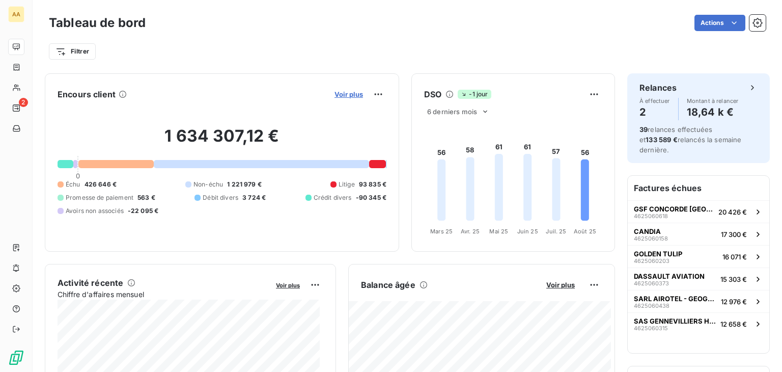
click at [342, 96] on span "Voir plus" at bounding box center [349, 94] width 29 height 8
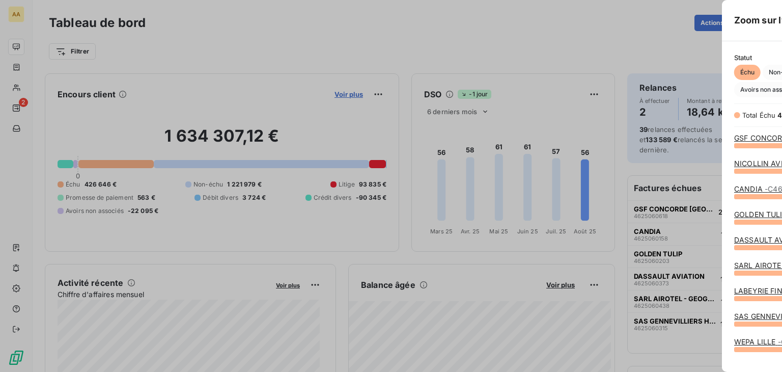
scroll to position [364, 383]
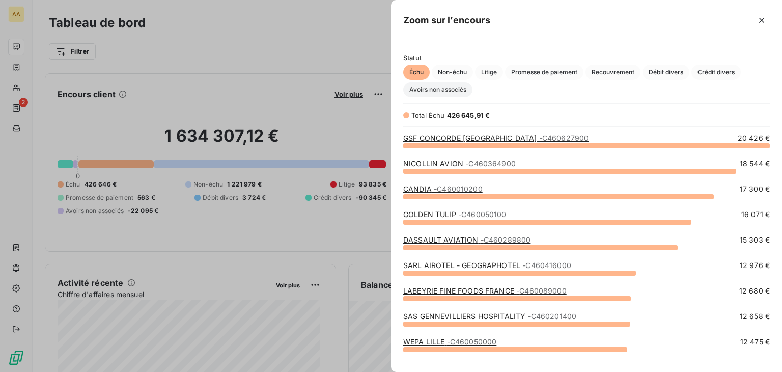
click at [458, 90] on span "Avoirs non associés" at bounding box center [437, 89] width 69 height 15
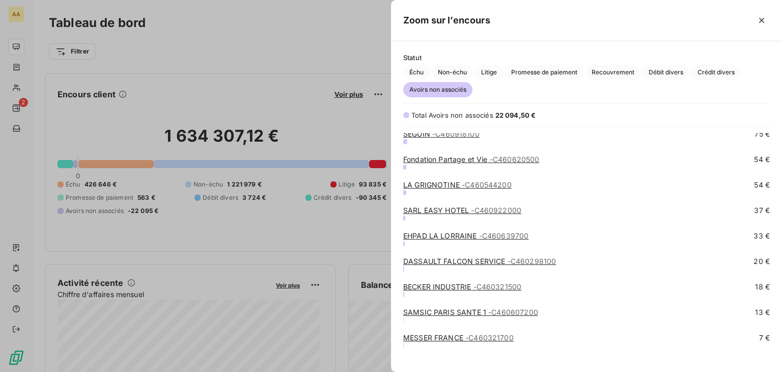
scroll to position [448, 0]
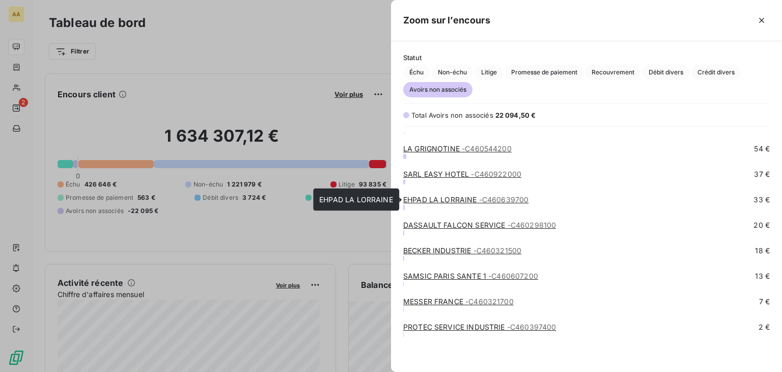
click at [486, 197] on span "- C460639700" at bounding box center [504, 199] width 50 height 9
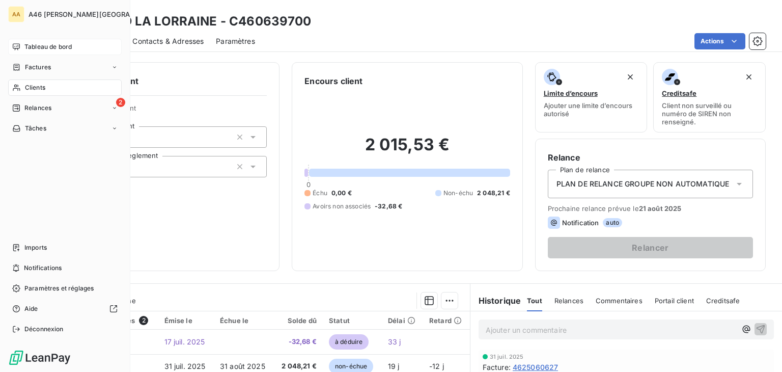
click at [32, 43] on span "Tableau de bord" at bounding box center [47, 46] width 47 height 9
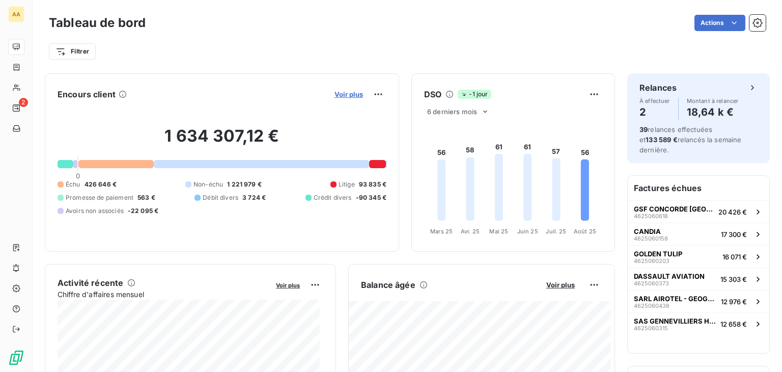
click at [349, 96] on span "Voir plus" at bounding box center [349, 94] width 29 height 8
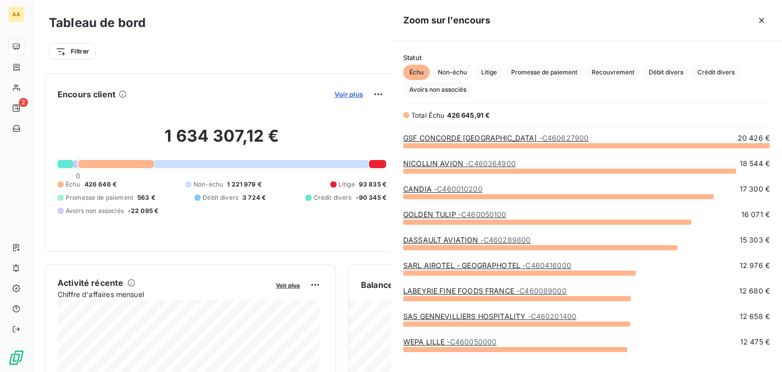
scroll to position [364, 383]
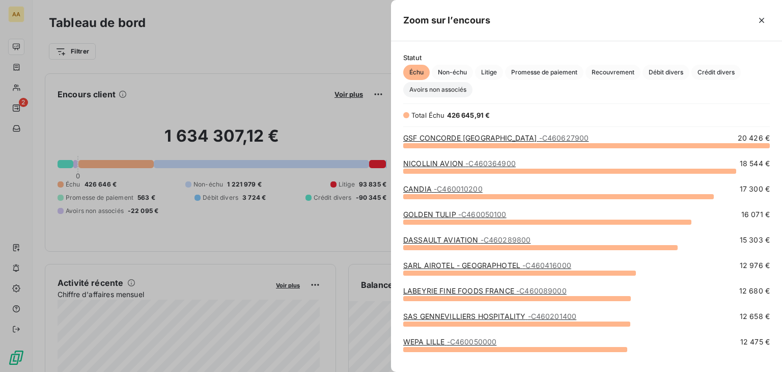
click at [452, 93] on span "Avoirs non associés" at bounding box center [437, 89] width 69 height 15
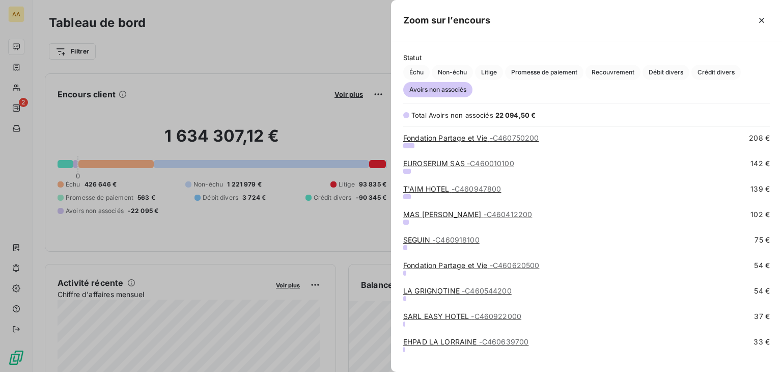
scroll to position [295, 0]
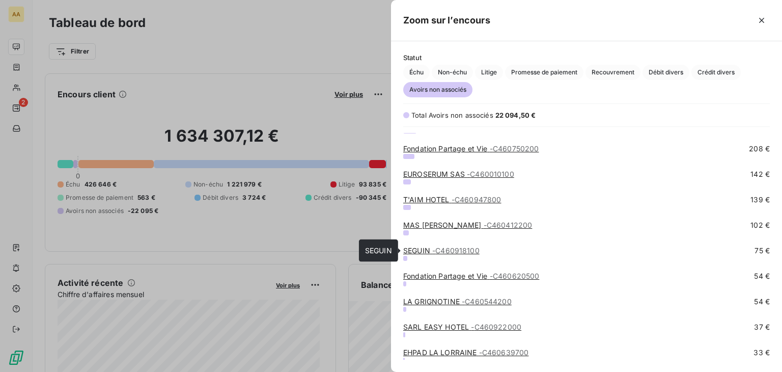
click at [449, 251] on span "- C460918100" at bounding box center [455, 250] width 47 height 9
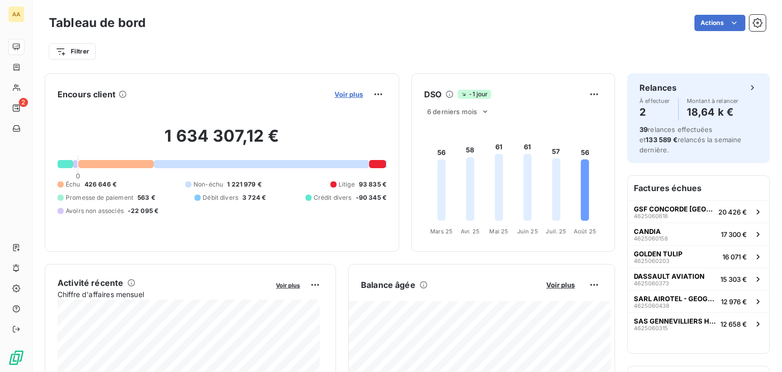
click at [342, 91] on span "Voir plus" at bounding box center [349, 94] width 29 height 8
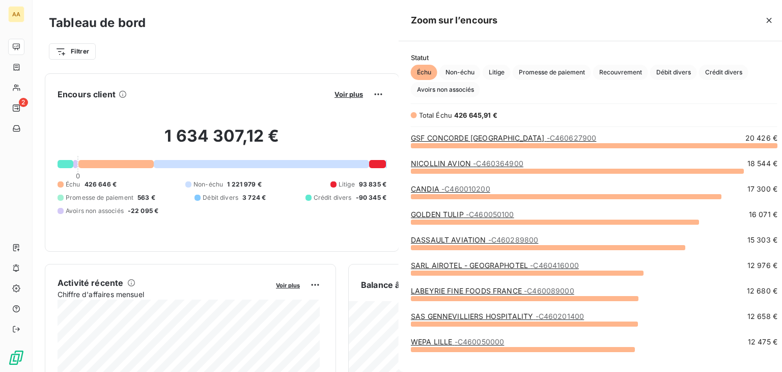
scroll to position [364, 383]
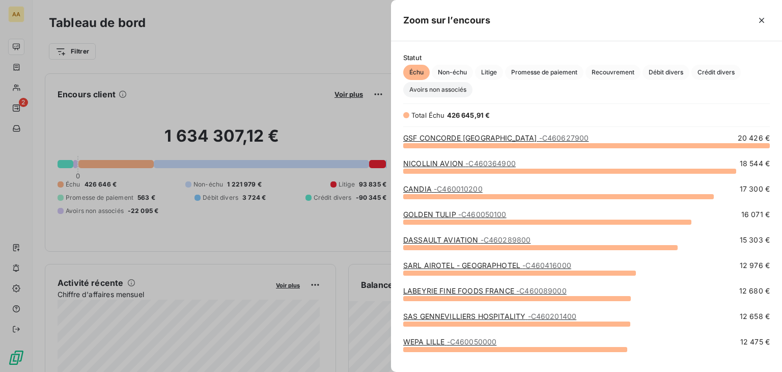
click at [469, 90] on span "Avoirs non associés" at bounding box center [437, 89] width 69 height 15
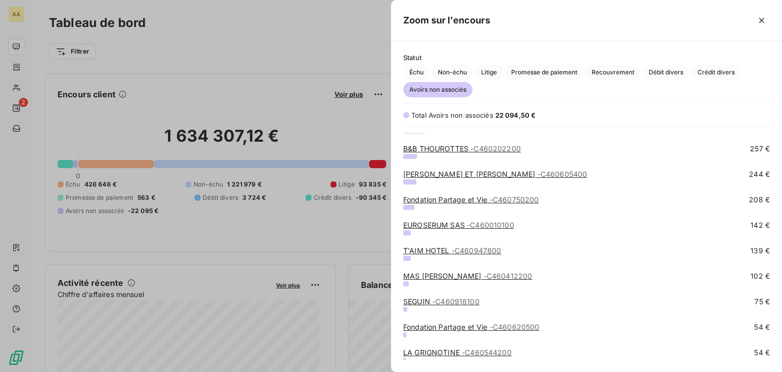
scroll to position [193, 0]
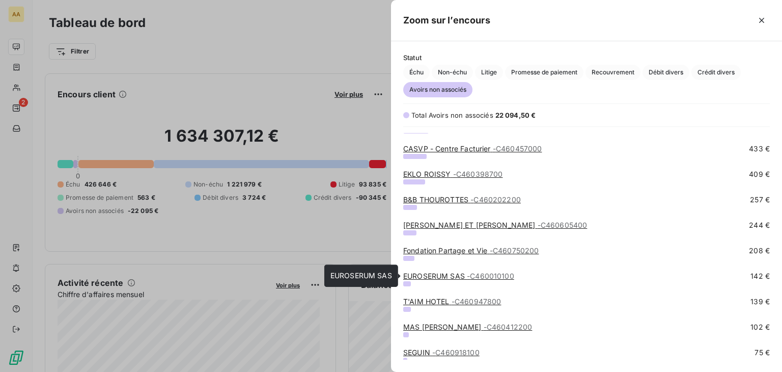
click at [489, 274] on span "- C460010100" at bounding box center [490, 276] width 47 height 9
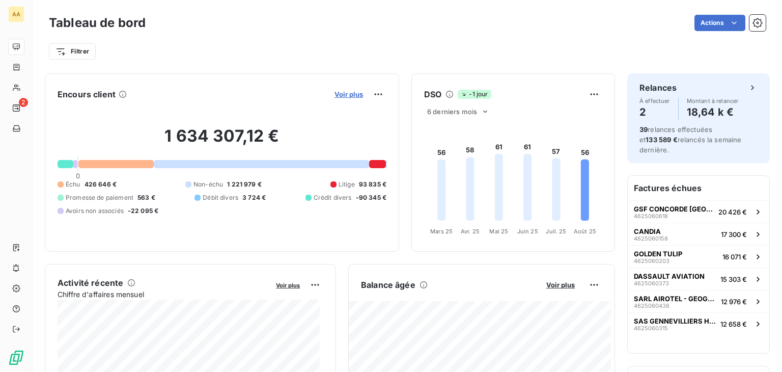
click at [344, 93] on span "Voir plus" at bounding box center [349, 94] width 29 height 8
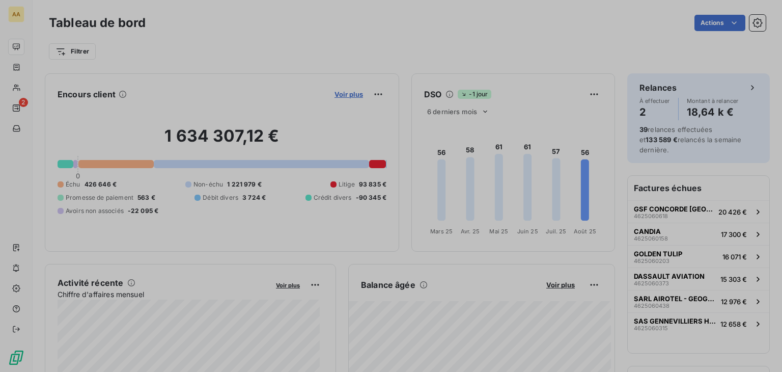
scroll to position [8, 8]
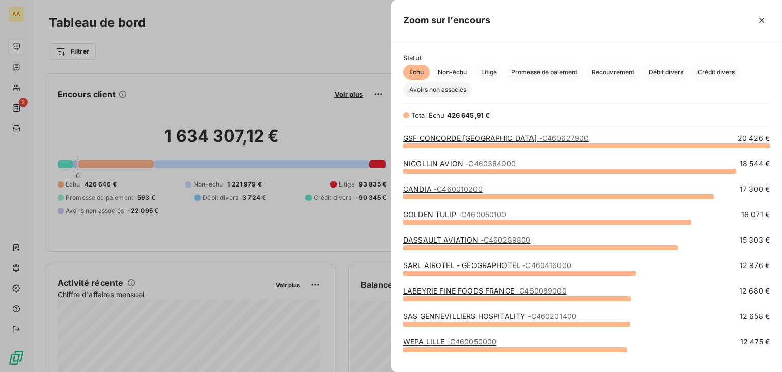
click at [465, 86] on span "Avoirs non associés" at bounding box center [437, 89] width 69 height 15
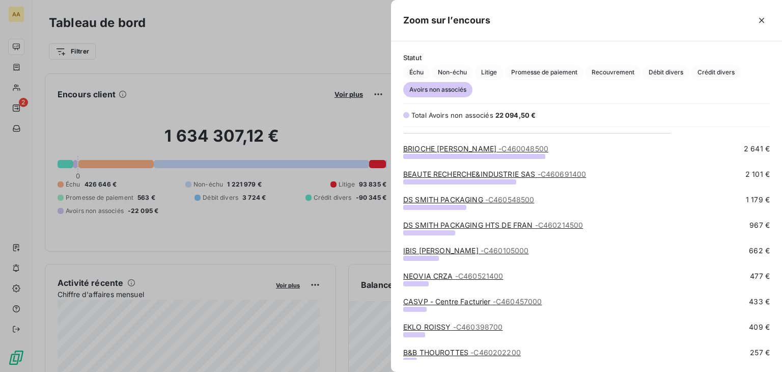
scroll to position [0, 0]
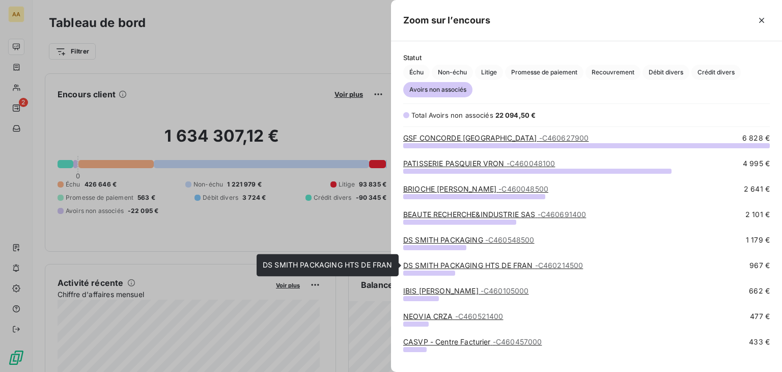
click at [554, 265] on span "- C460214500" at bounding box center [559, 265] width 48 height 9
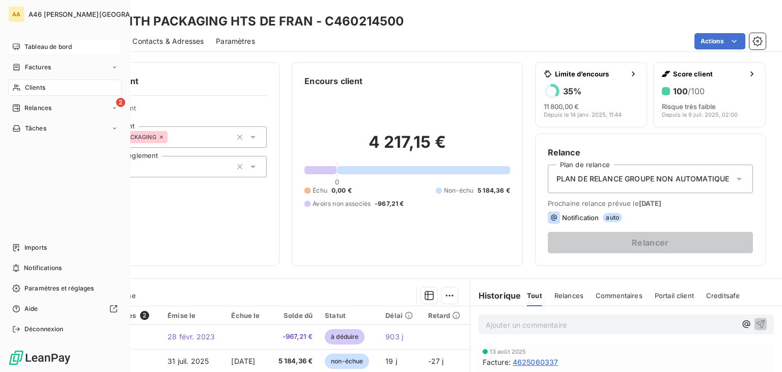
click at [49, 48] on span "Tableau de bord" at bounding box center [47, 46] width 47 height 9
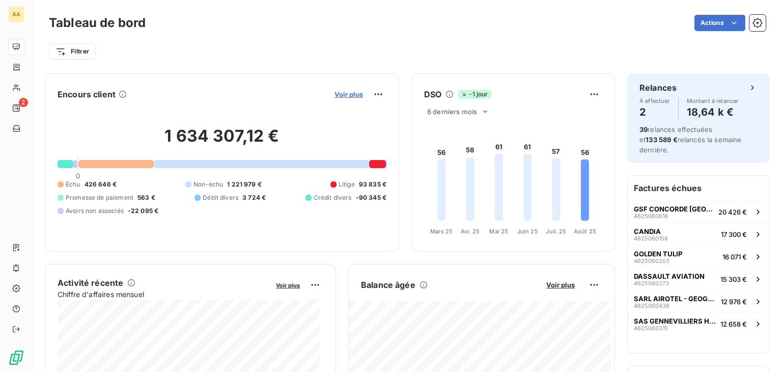
click at [337, 93] on span "Voir plus" at bounding box center [349, 94] width 29 height 8
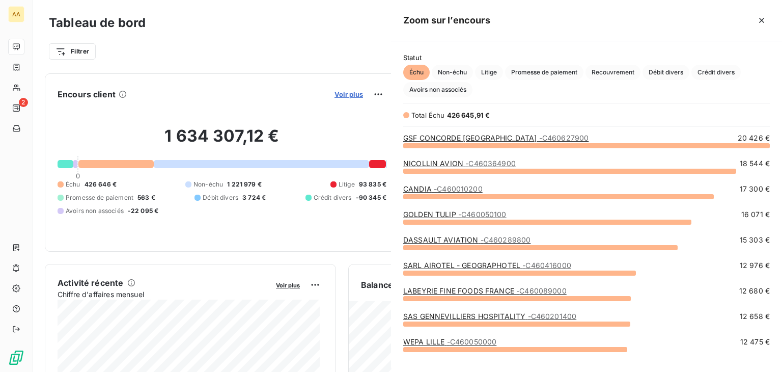
scroll to position [364, 383]
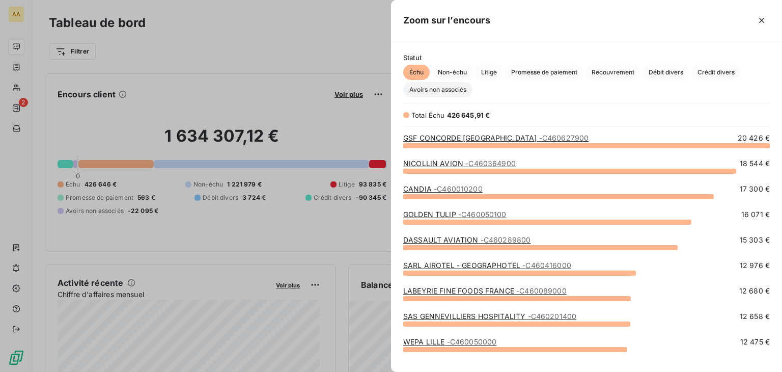
click at [454, 85] on span "Avoirs non associés" at bounding box center [437, 89] width 69 height 15
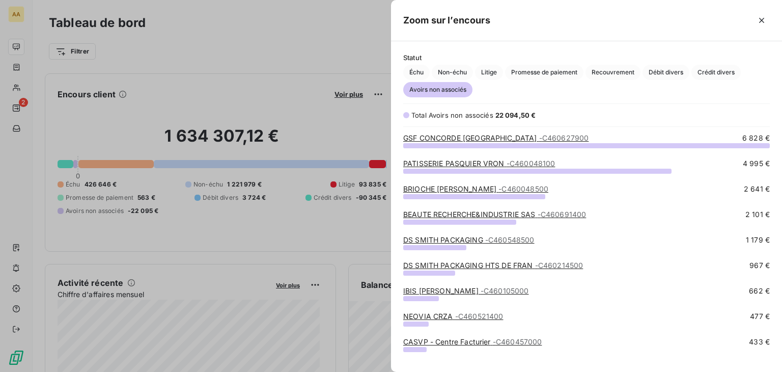
click at [527, 240] on span "- C460548500" at bounding box center [509, 239] width 49 height 9
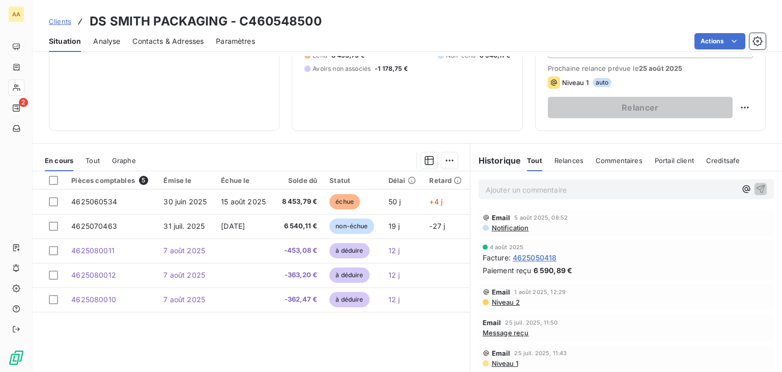
scroll to position [153, 0]
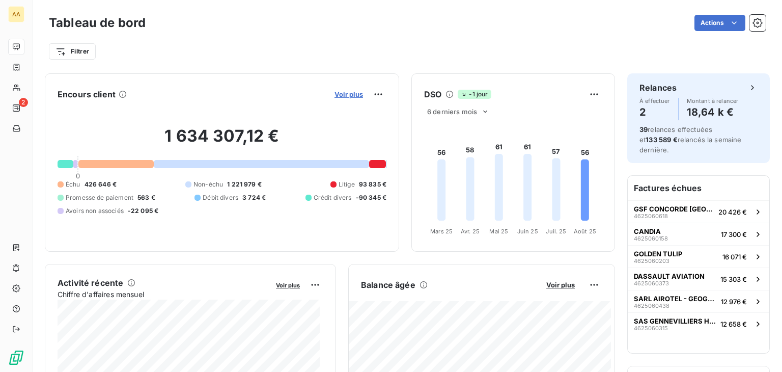
click at [348, 94] on span "Voir plus" at bounding box center [349, 94] width 29 height 8
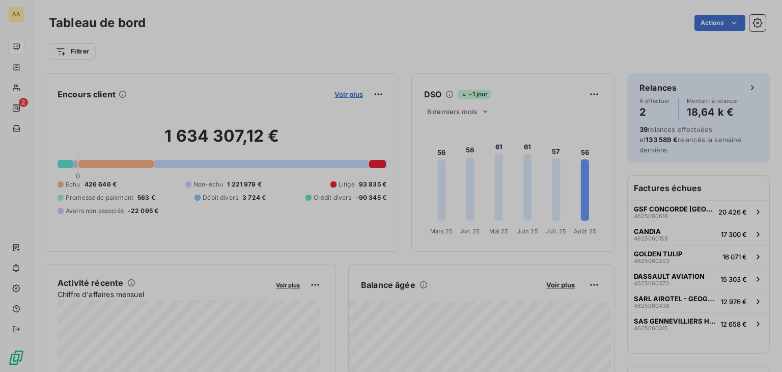
scroll to position [8, 8]
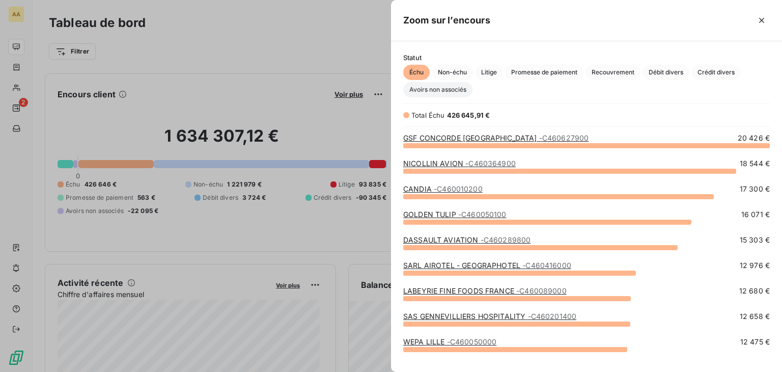
click at [464, 93] on span "Avoirs non associés" at bounding box center [437, 89] width 69 height 15
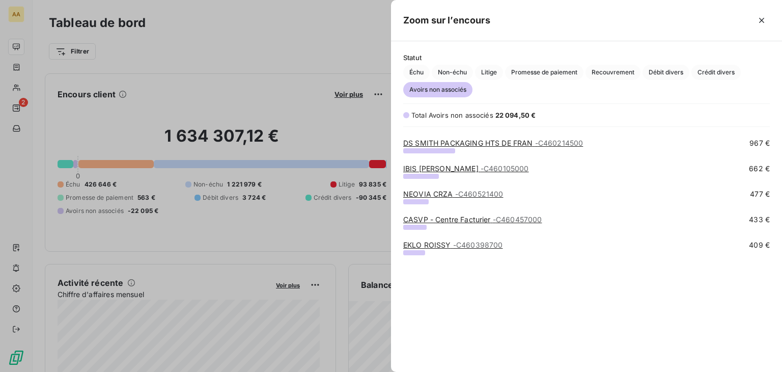
scroll to position [0, 0]
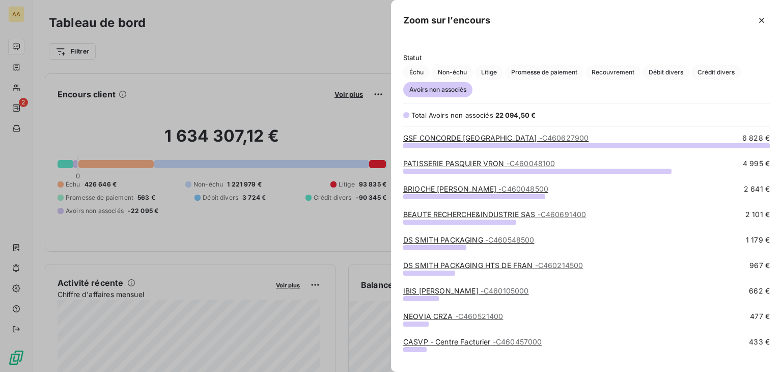
click at [549, 190] on span "- C460048500" at bounding box center [524, 188] width 50 height 9
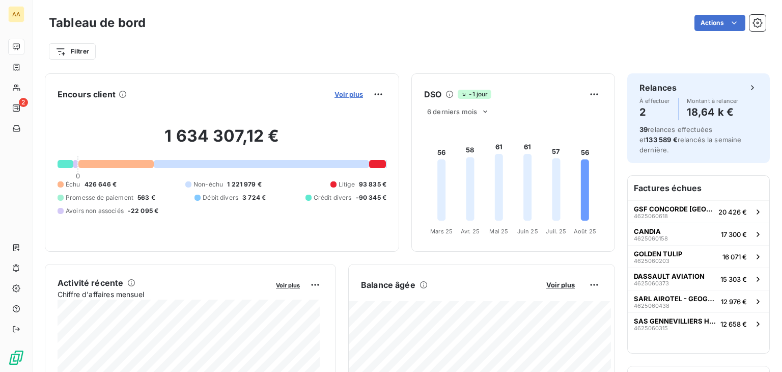
click at [336, 92] on span "Voir plus" at bounding box center [349, 94] width 29 height 8
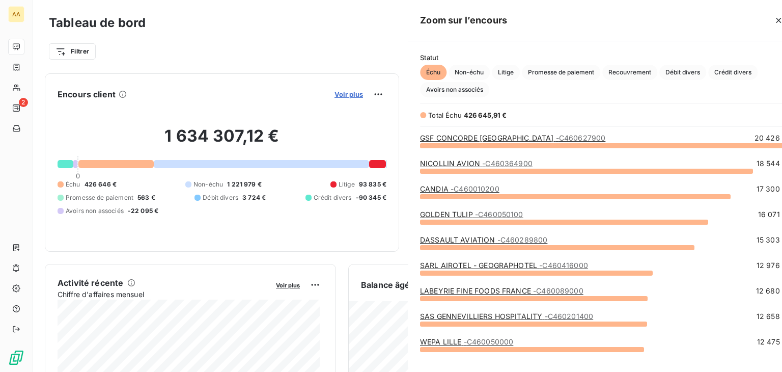
scroll to position [364, 383]
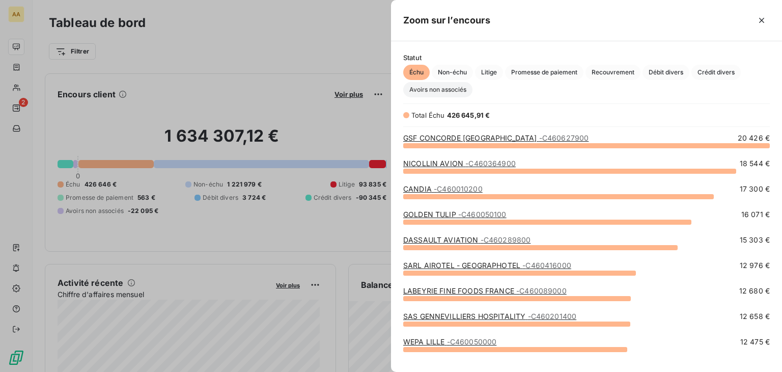
click at [468, 90] on span "Avoirs non associés" at bounding box center [437, 89] width 69 height 15
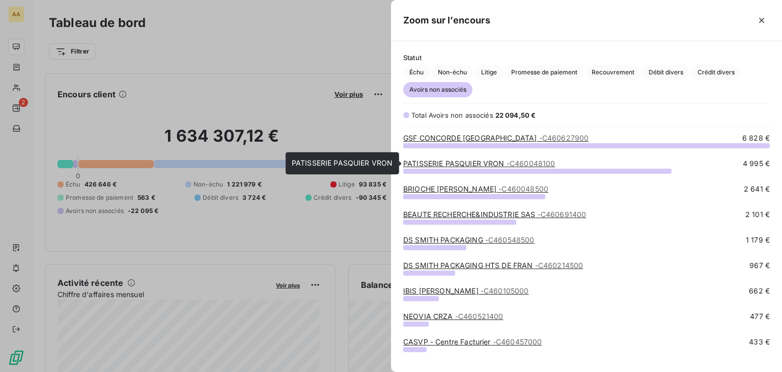
click at [554, 161] on span "- C460048100" at bounding box center [531, 163] width 49 height 9
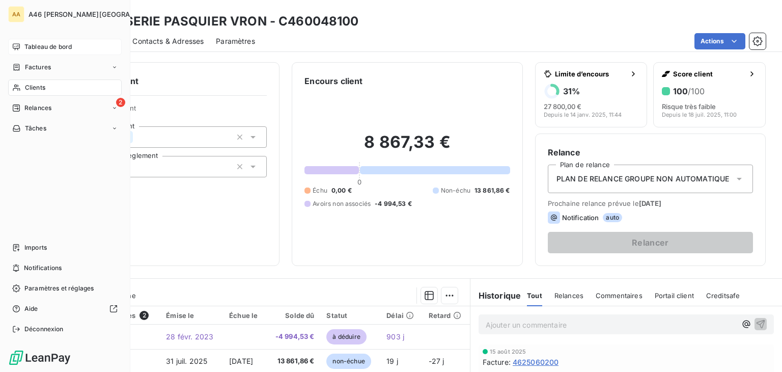
click at [67, 49] on span "Tableau de bord" at bounding box center [47, 46] width 47 height 9
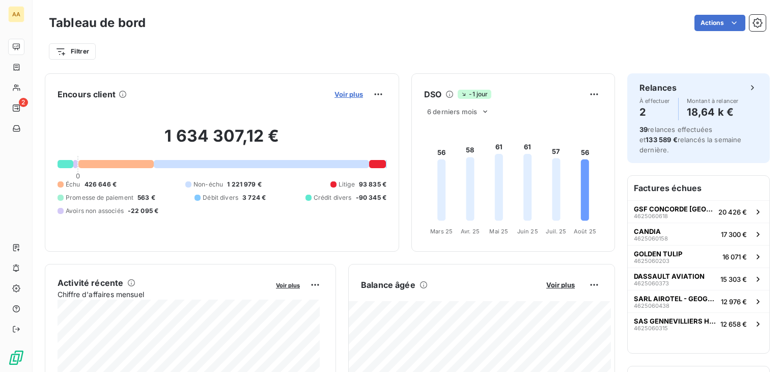
click at [344, 93] on span "Voir plus" at bounding box center [349, 94] width 29 height 8
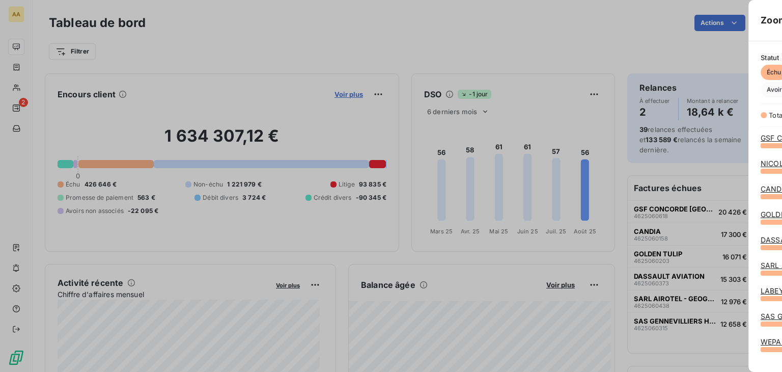
scroll to position [364, 383]
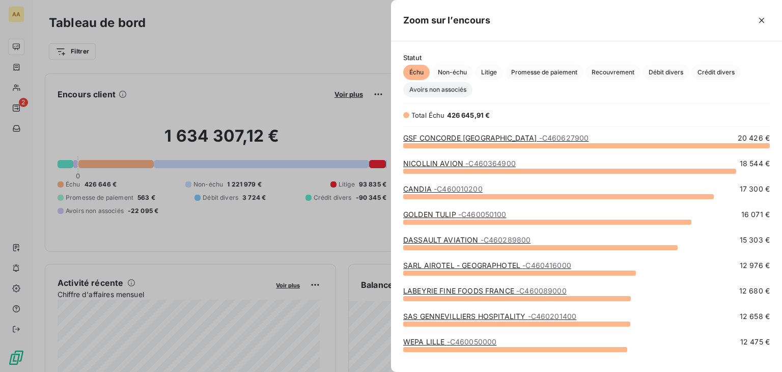
click at [452, 89] on span "Avoirs non associés" at bounding box center [437, 89] width 69 height 15
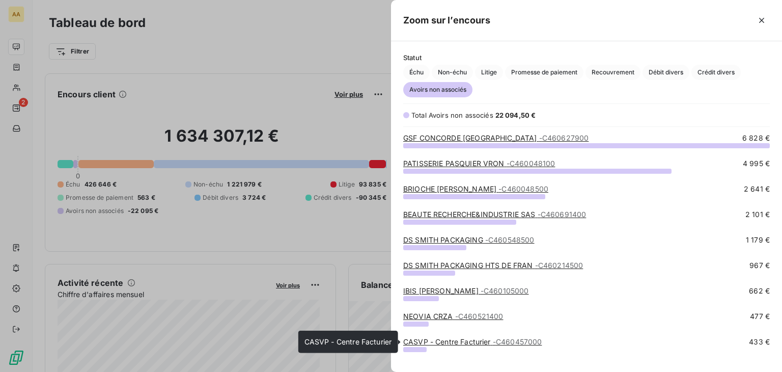
click at [528, 342] on span "- C460457000" at bounding box center [517, 341] width 49 height 9
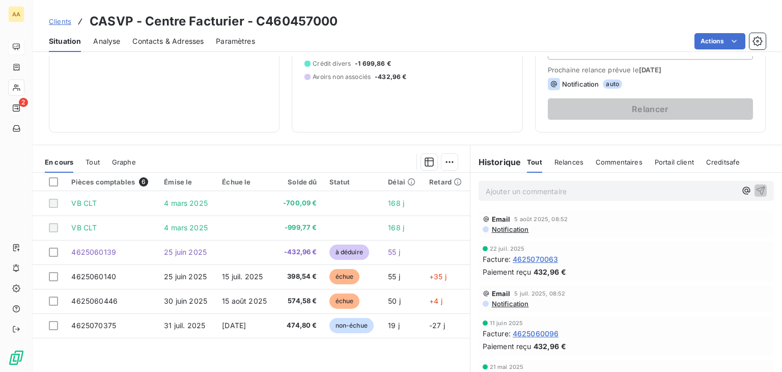
scroll to position [153, 0]
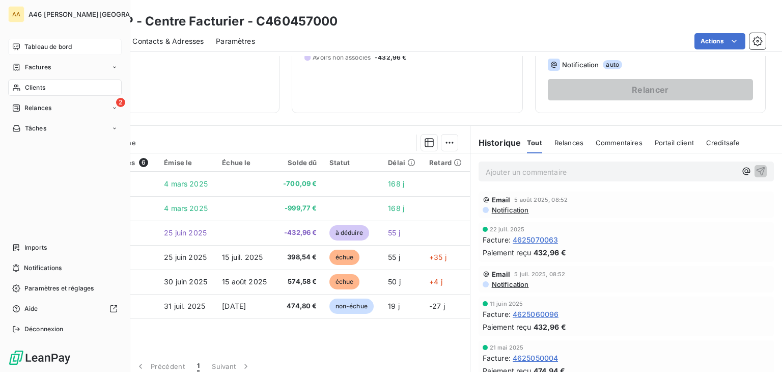
click at [34, 48] on span "Tableau de bord" at bounding box center [47, 46] width 47 height 9
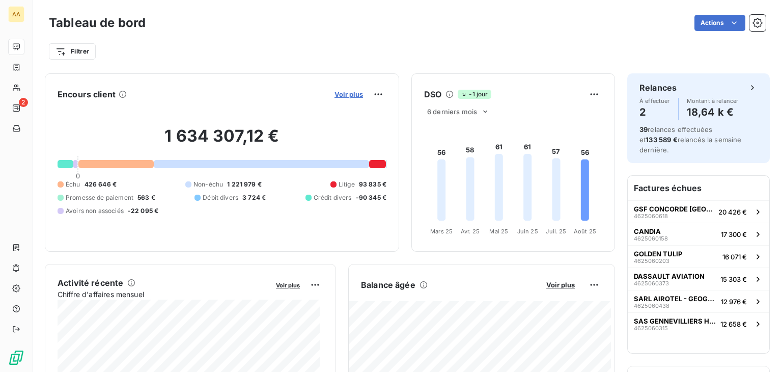
click at [336, 96] on span "Voir plus" at bounding box center [349, 94] width 29 height 8
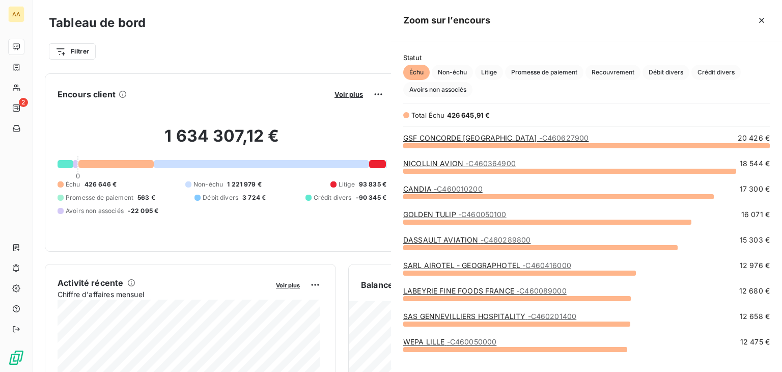
scroll to position [219, 383]
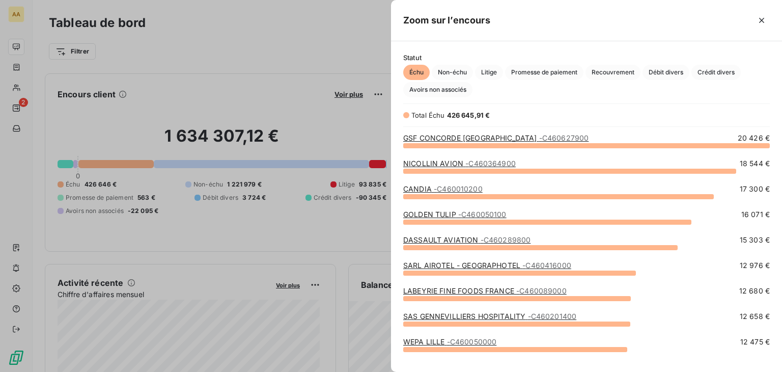
drag, startPoint x: 711, startPoint y: 67, endPoint x: 717, endPoint y: 122, distance: 55.4
click at [710, 67] on span "Crédit divers" at bounding box center [716, 72] width 49 height 15
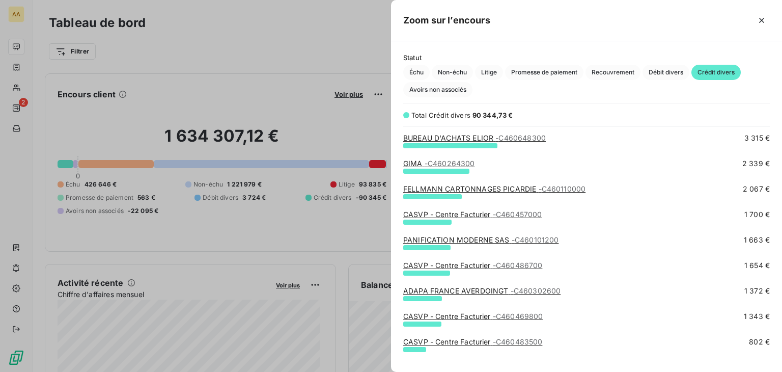
scroll to position [306, 0]
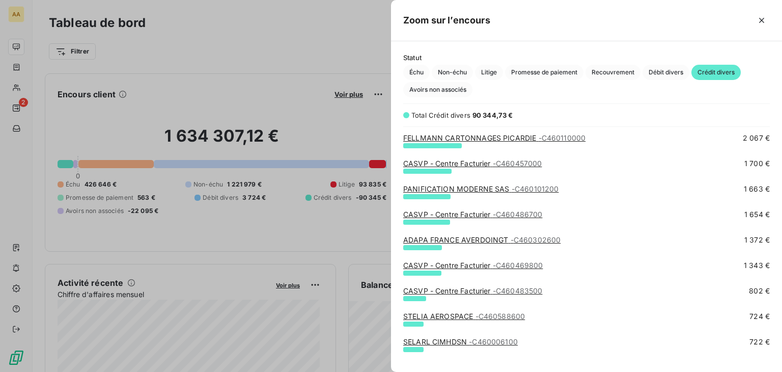
click at [517, 209] on div "CASVP - Centre Facturier - C460486700" at bounding box center [472, 214] width 139 height 10
click at [517, 213] on span "- C460486700" at bounding box center [518, 214] width 50 height 9
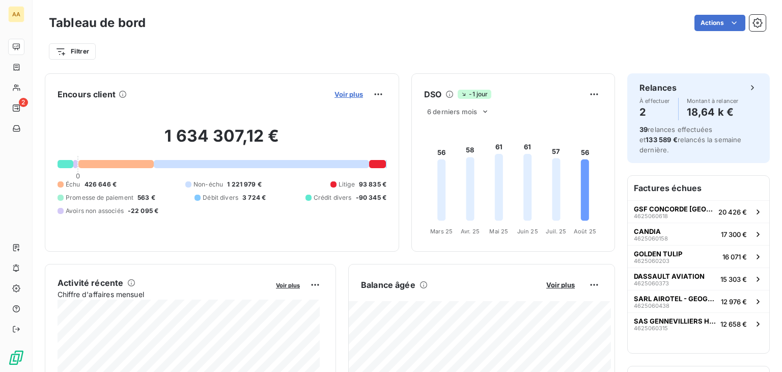
click at [355, 94] on span "Voir plus" at bounding box center [349, 94] width 29 height 8
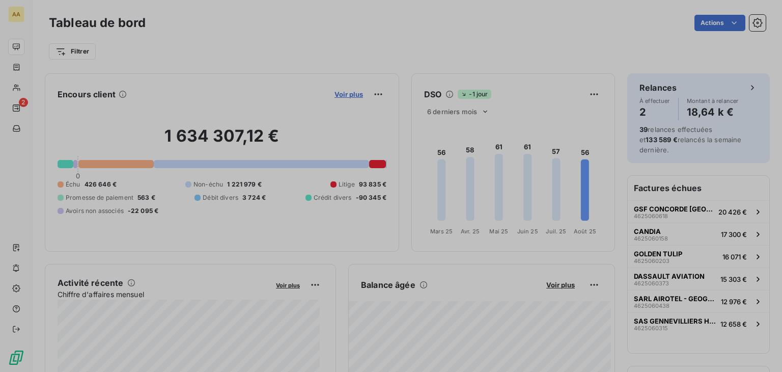
scroll to position [8, 8]
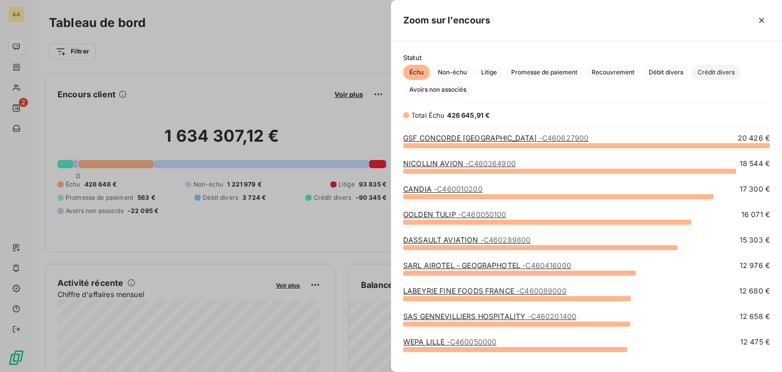
click at [713, 74] on span "Crédit divers" at bounding box center [716, 72] width 49 height 15
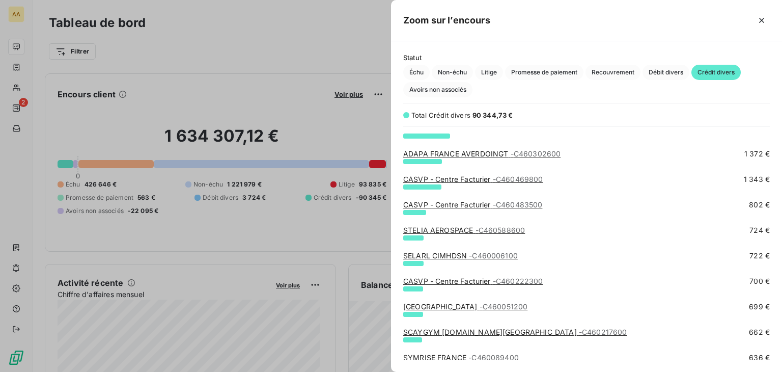
scroll to position [408, 0]
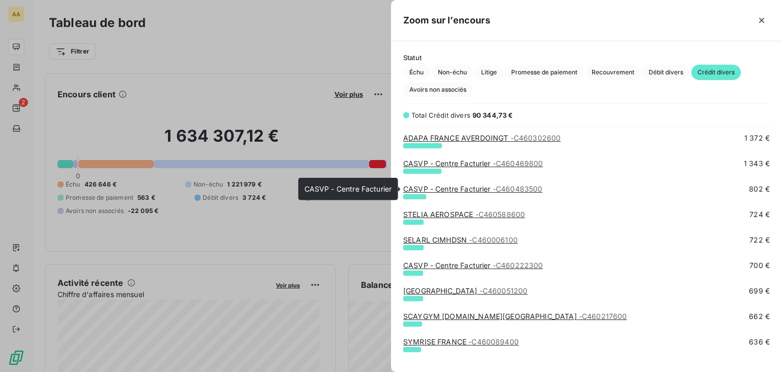
click at [509, 186] on span "- C460483500" at bounding box center [518, 188] width 50 height 9
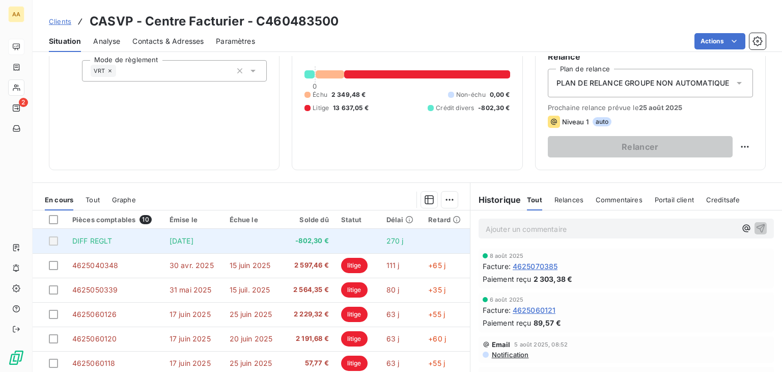
scroll to position [110, 0]
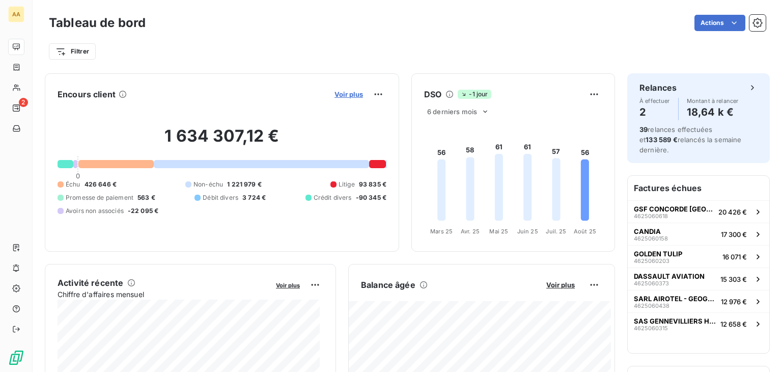
click at [341, 92] on span "Voir plus" at bounding box center [349, 94] width 29 height 8
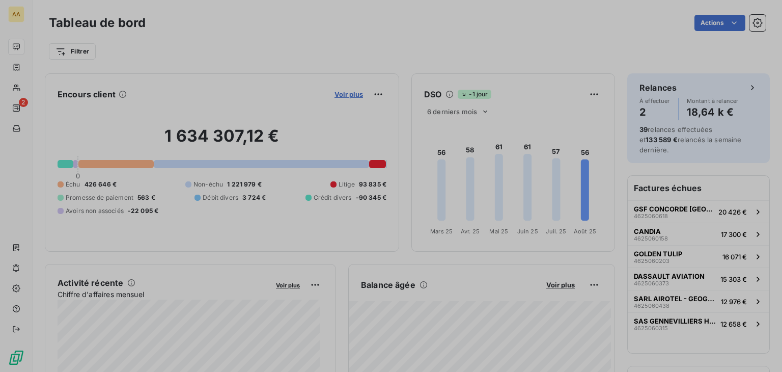
scroll to position [364, 383]
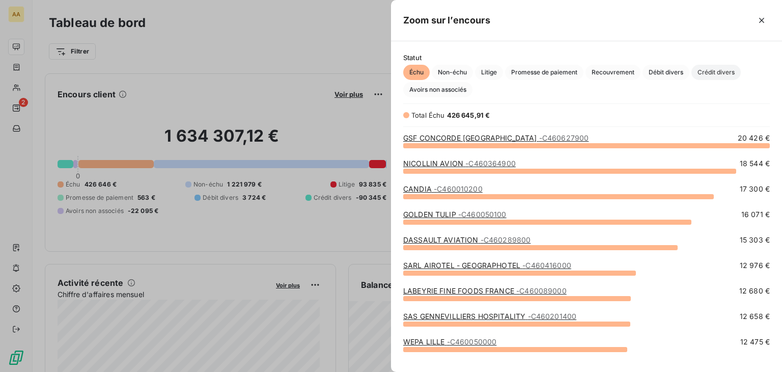
click at [714, 72] on span "Crédit divers" at bounding box center [716, 72] width 49 height 15
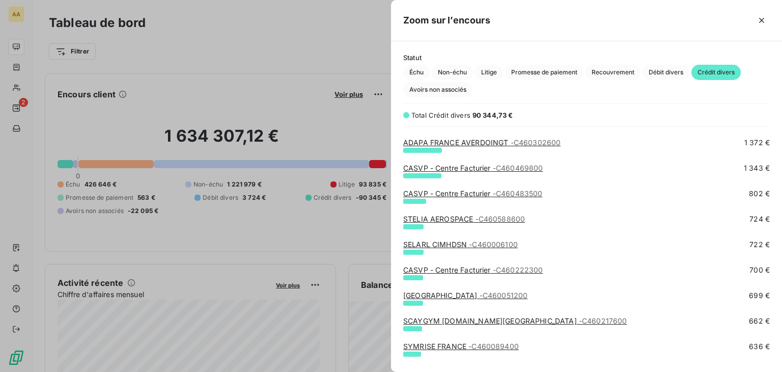
scroll to position [458, 0]
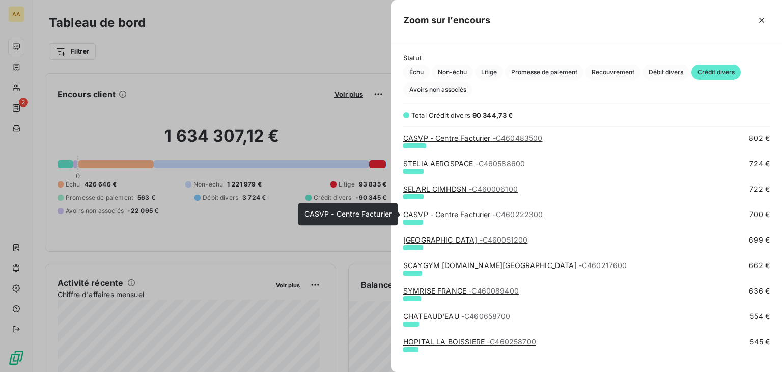
click at [495, 211] on span "- C460222300" at bounding box center [518, 214] width 50 height 9
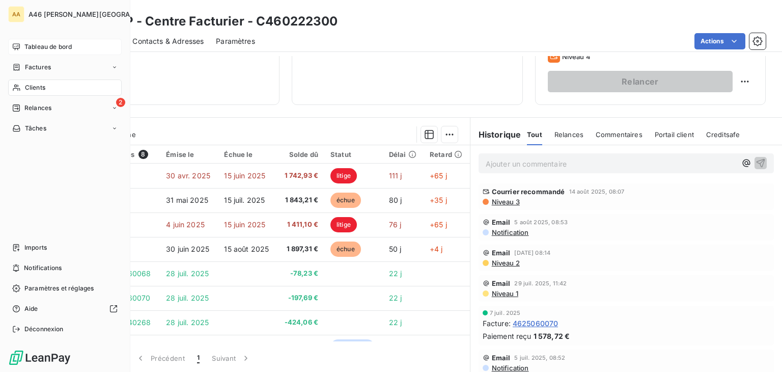
click at [43, 47] on span "Tableau de bord" at bounding box center [47, 46] width 47 height 9
